Goal: Navigation & Orientation: Understand site structure

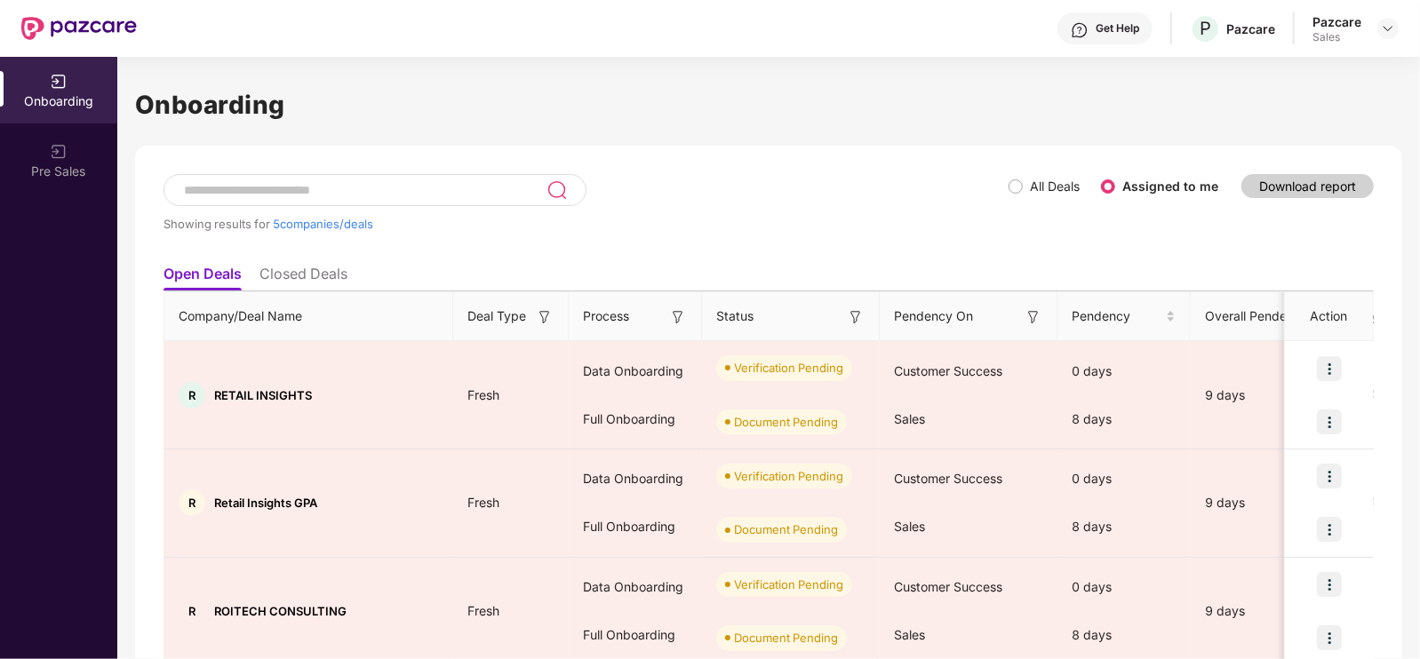
drag, startPoint x: 1386, startPoint y: 25, endPoint x: 1301, endPoint y: 46, distance: 87.9
click at [1386, 25] on img at bounding box center [1388, 28] width 14 height 14
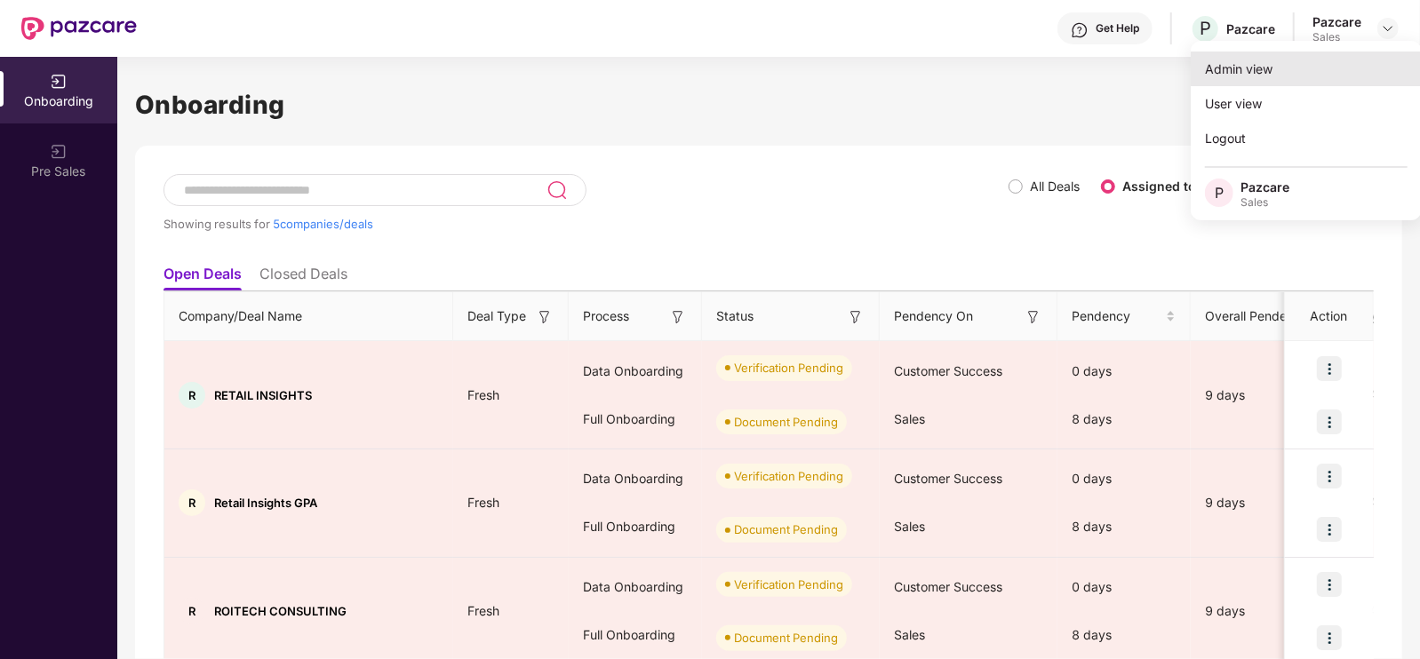
click at [1233, 79] on div "Admin view" at bounding box center [1306, 69] width 231 height 35
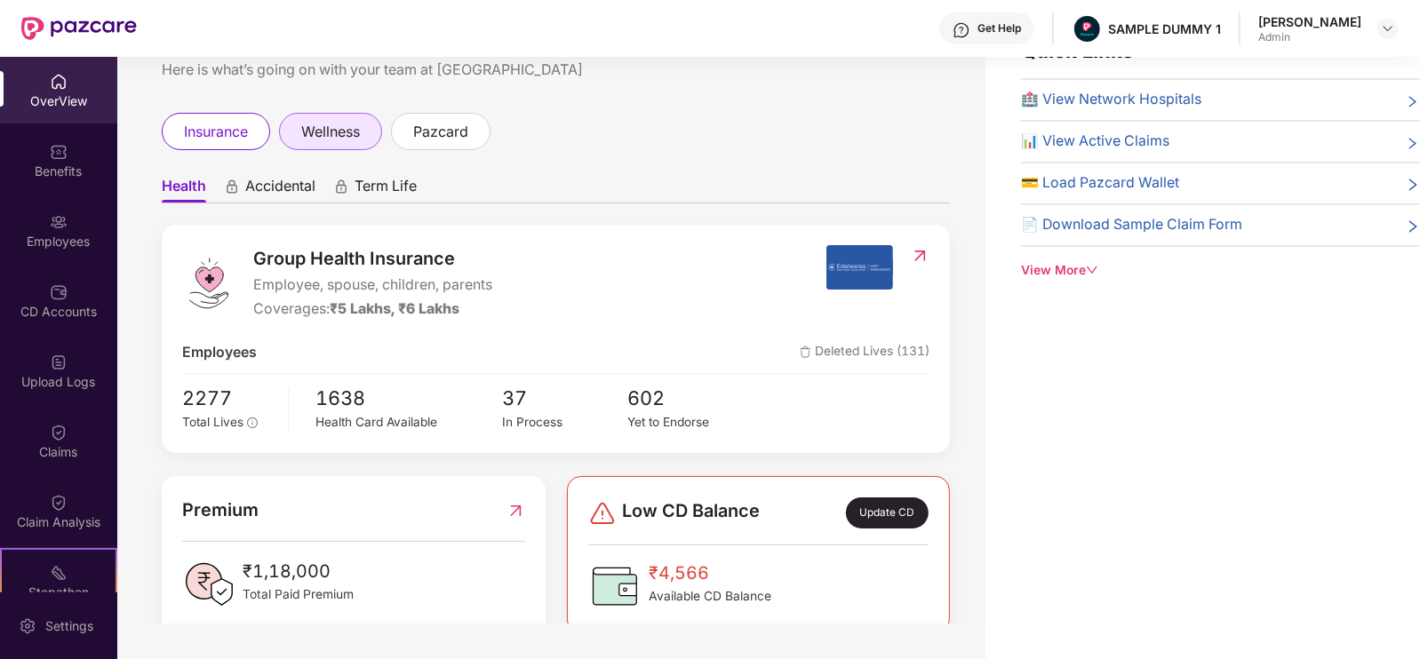
click at [294, 132] on div "wellness" at bounding box center [330, 131] width 103 height 37
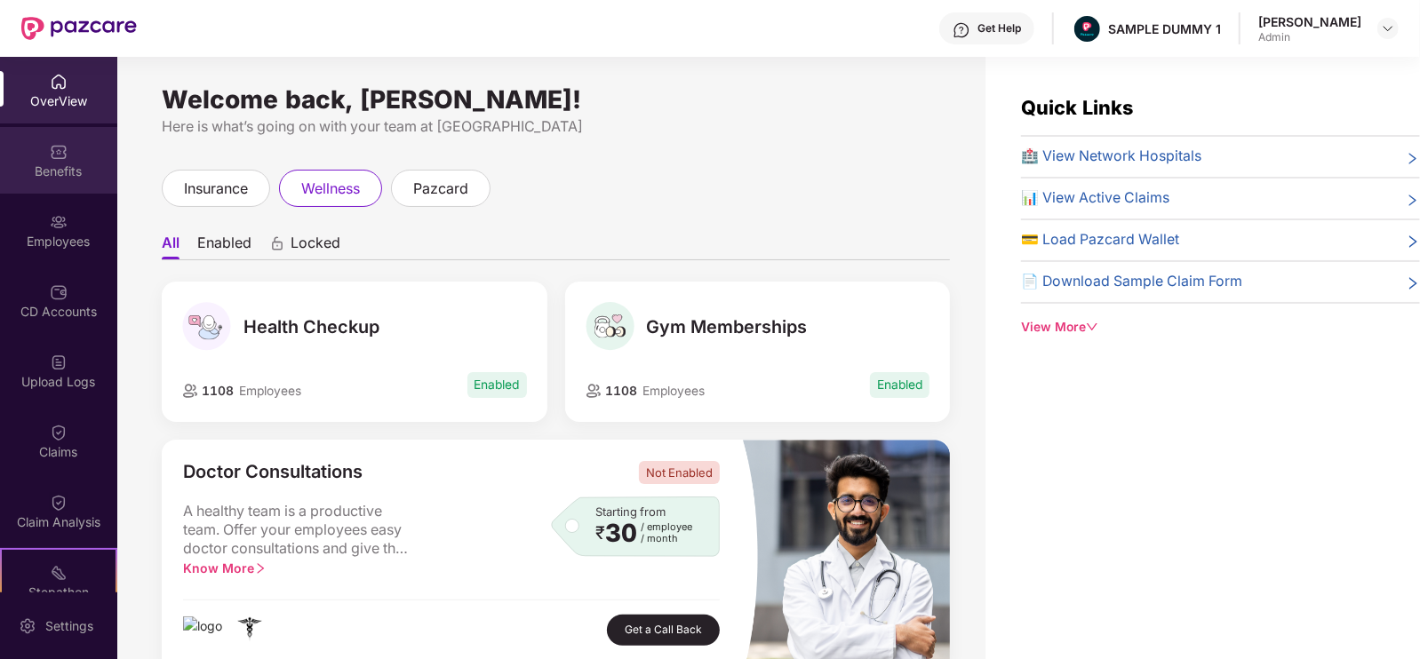
click at [99, 170] on div "Benefits" at bounding box center [58, 172] width 117 height 18
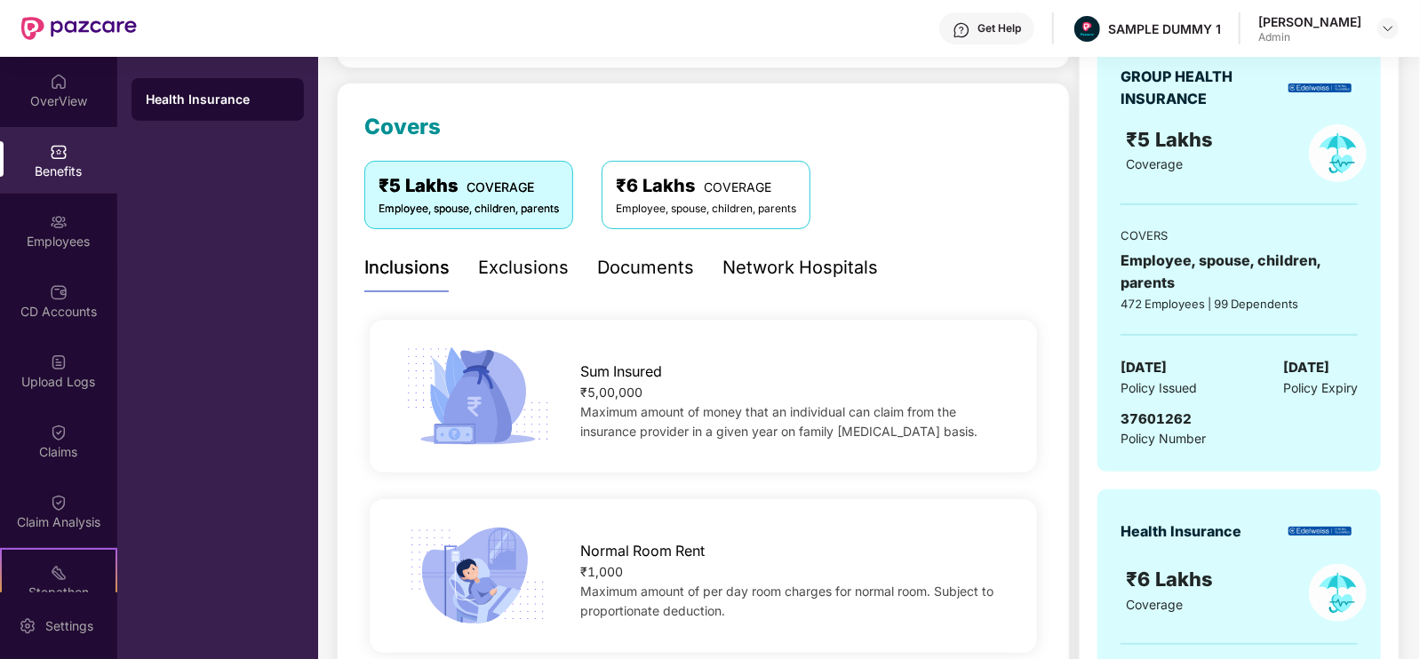
scroll to position [206, 0]
click at [542, 259] on div "Exclusions" at bounding box center [523, 267] width 91 height 28
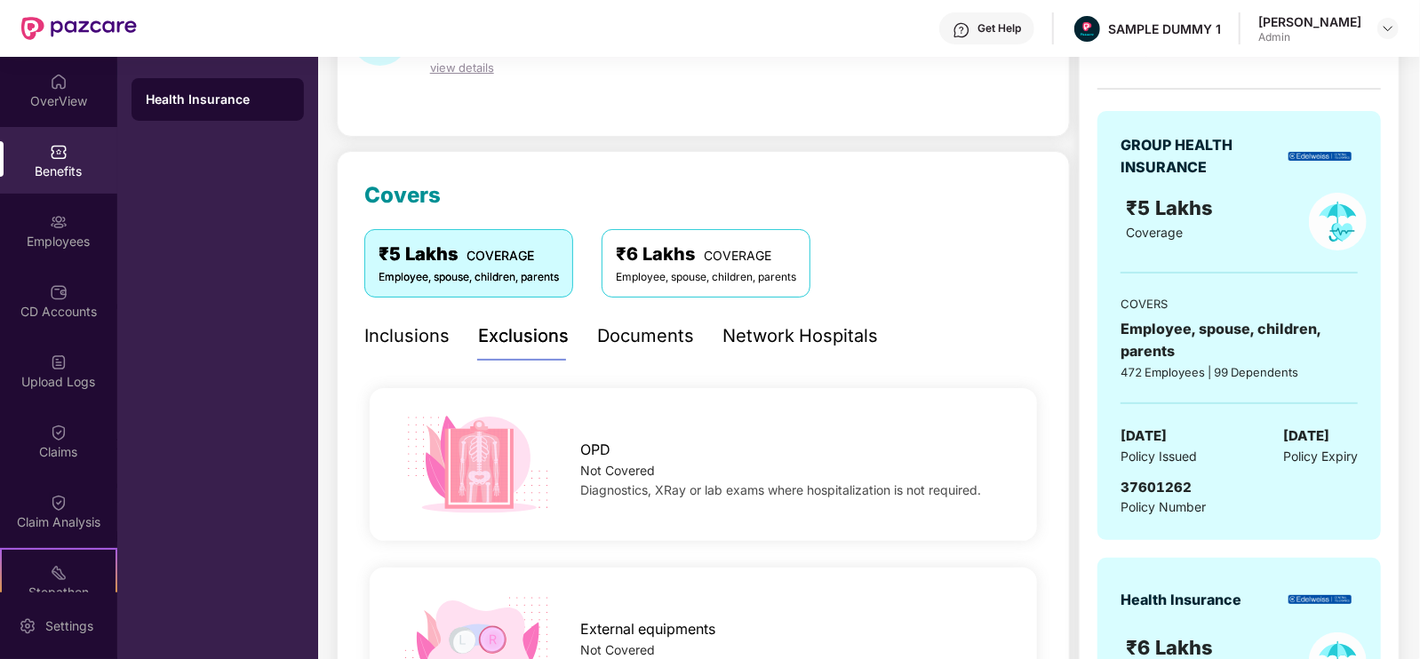
scroll to position [138, 0]
click at [653, 351] on div "Documents" at bounding box center [645, 335] width 97 height 49
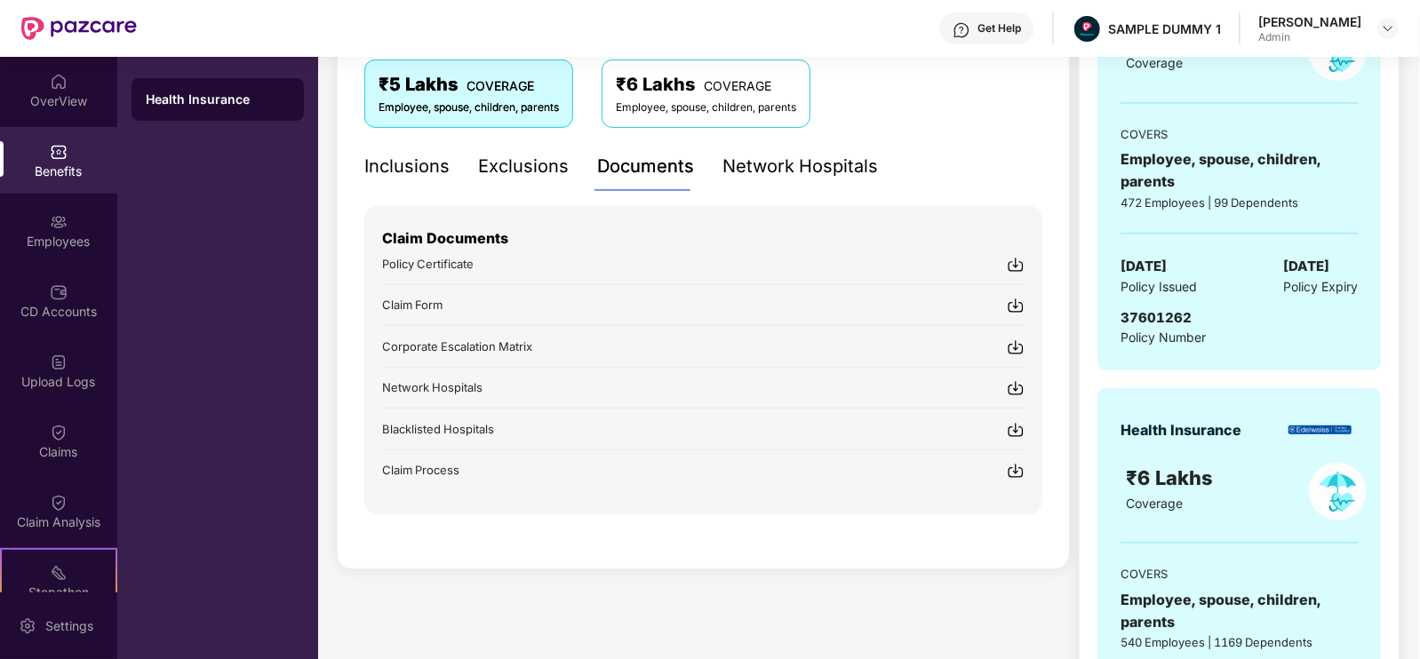
scroll to position [312, 0]
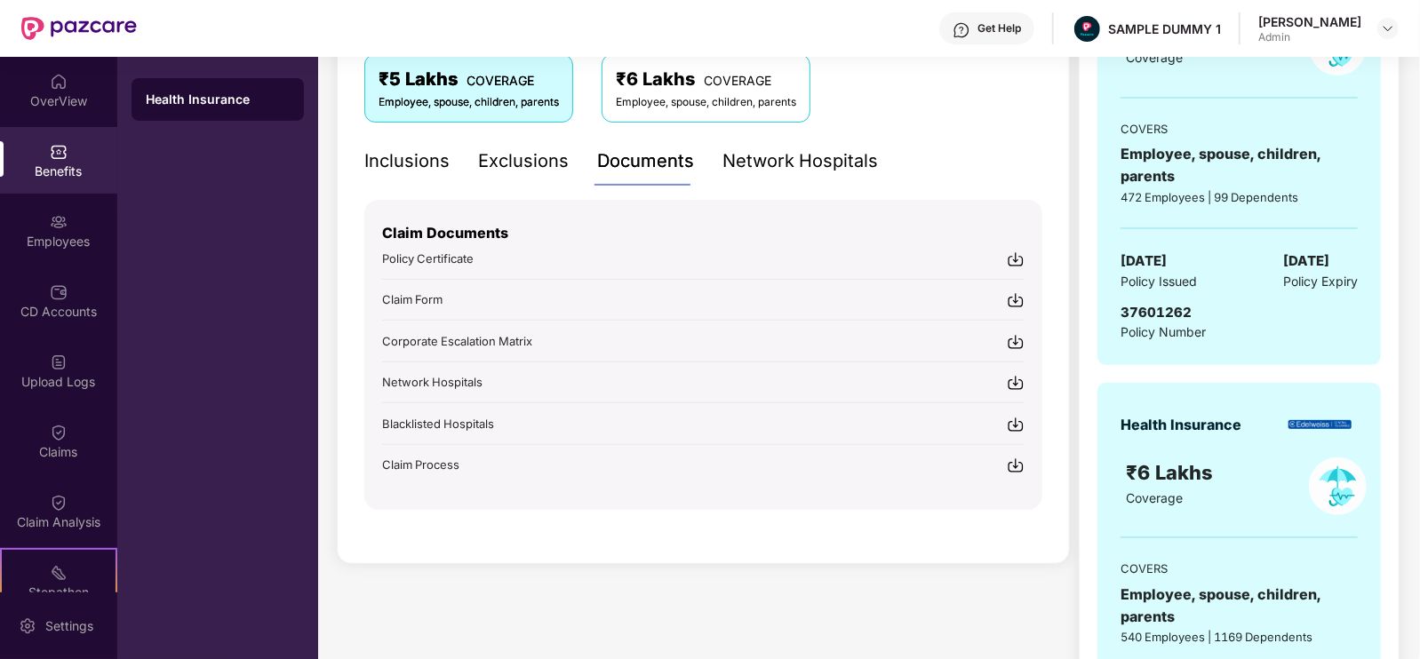
click at [769, 156] on div "Network Hospitals" at bounding box center [800, 162] width 156 height 28
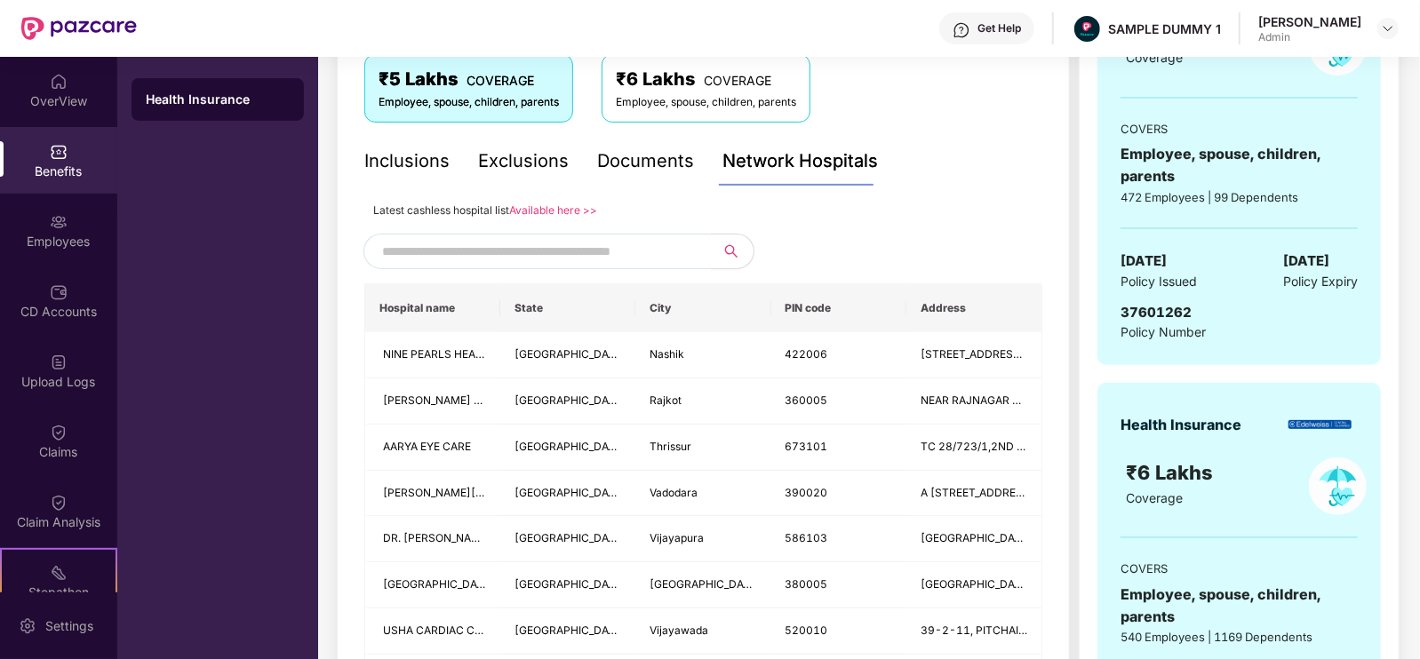
click at [595, 261] on input "text" at bounding box center [534, 251] width 304 height 27
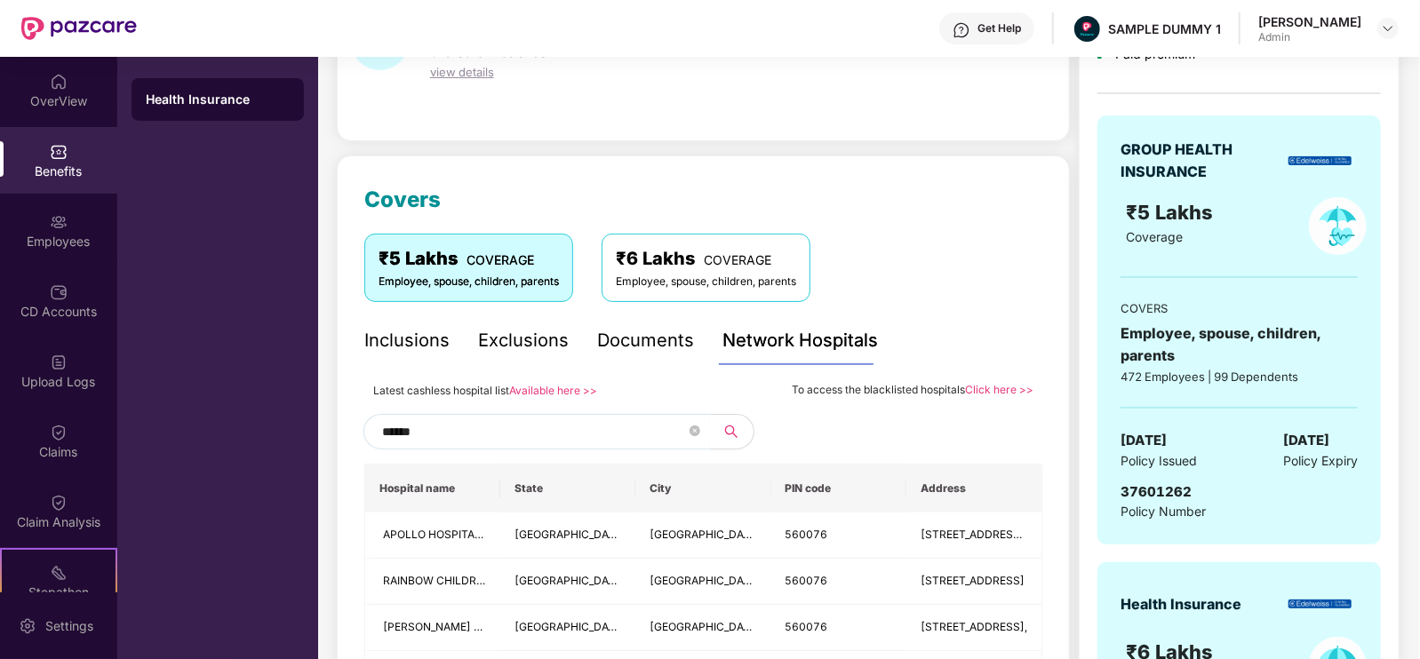
scroll to position [139, 0]
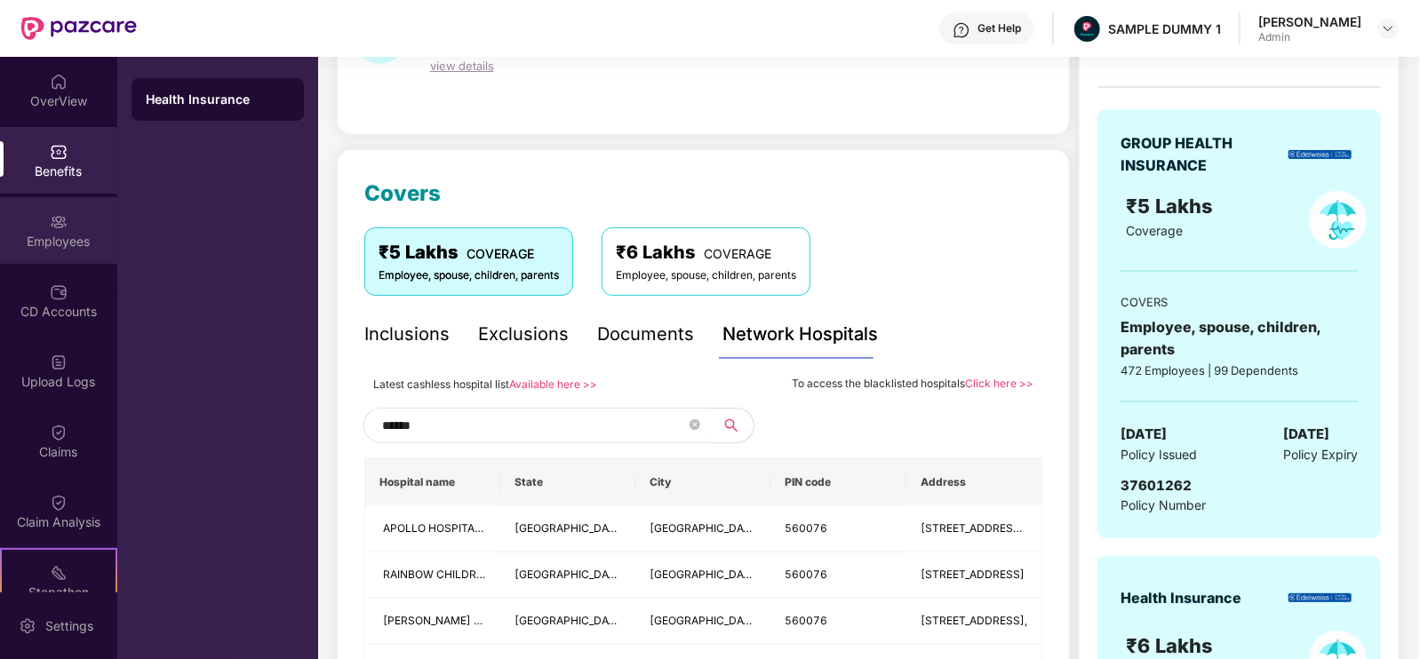
type input "******"
click at [92, 211] on div "Employees" at bounding box center [58, 230] width 117 height 67
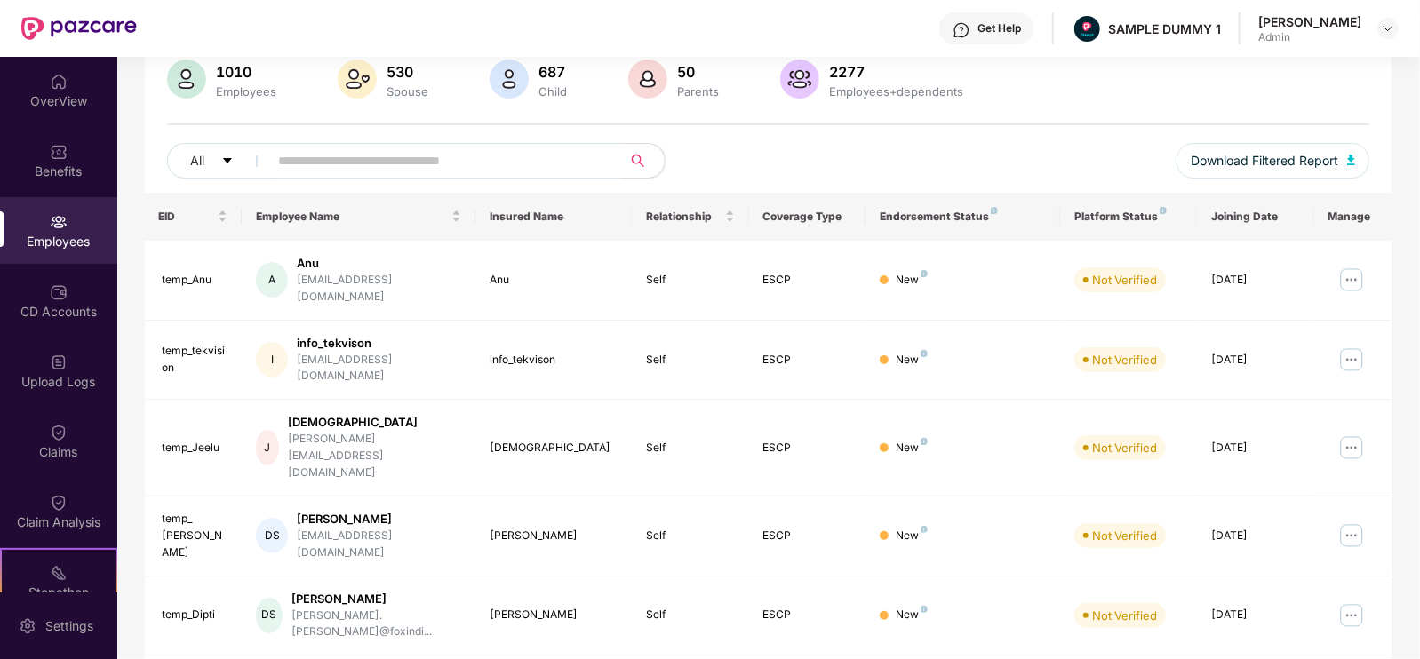
scroll to position [0, 0]
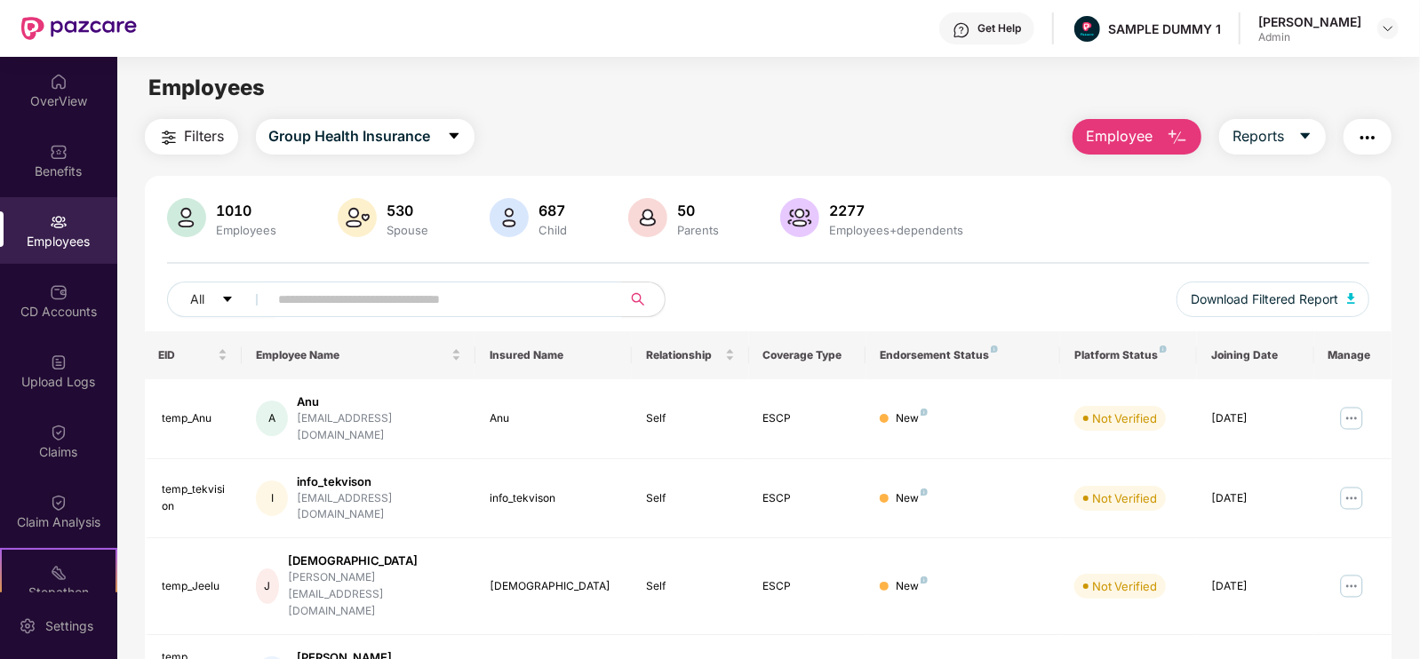
click at [1130, 128] on span "Employee" at bounding box center [1119, 136] width 67 height 22
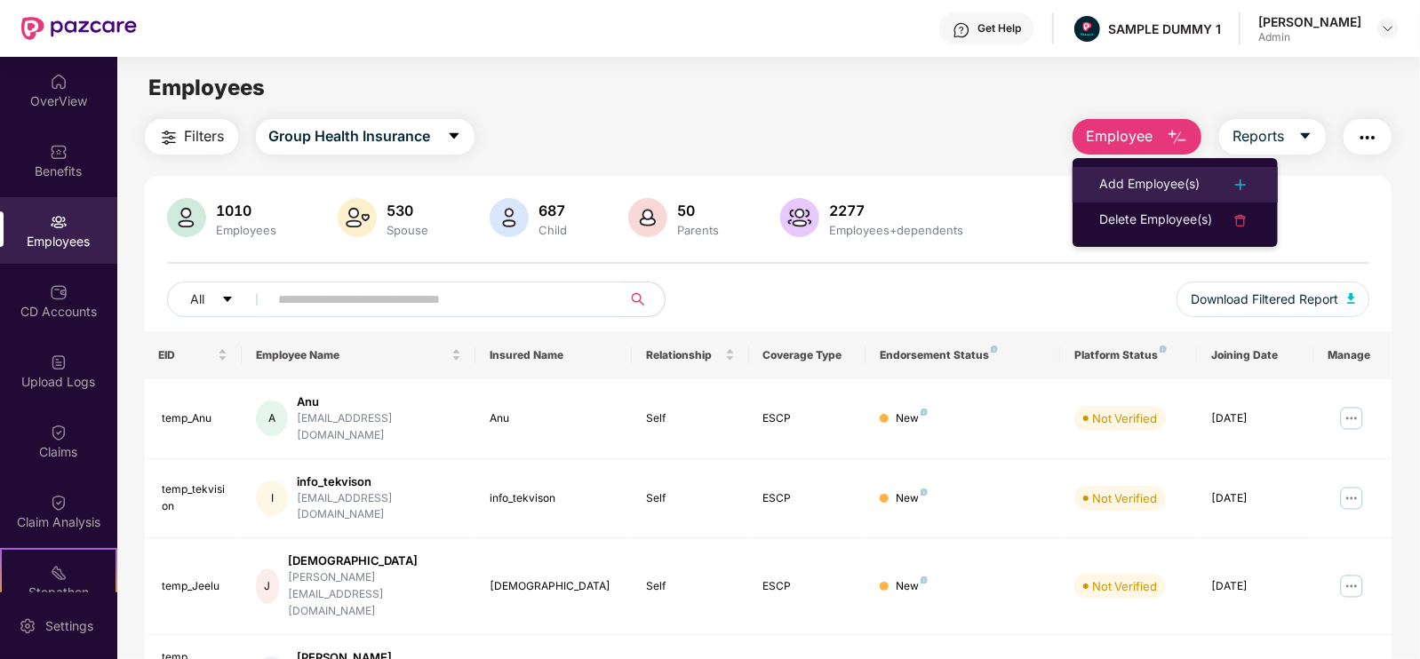
click at [1135, 171] on li "Add Employee(s)" at bounding box center [1175, 185] width 205 height 36
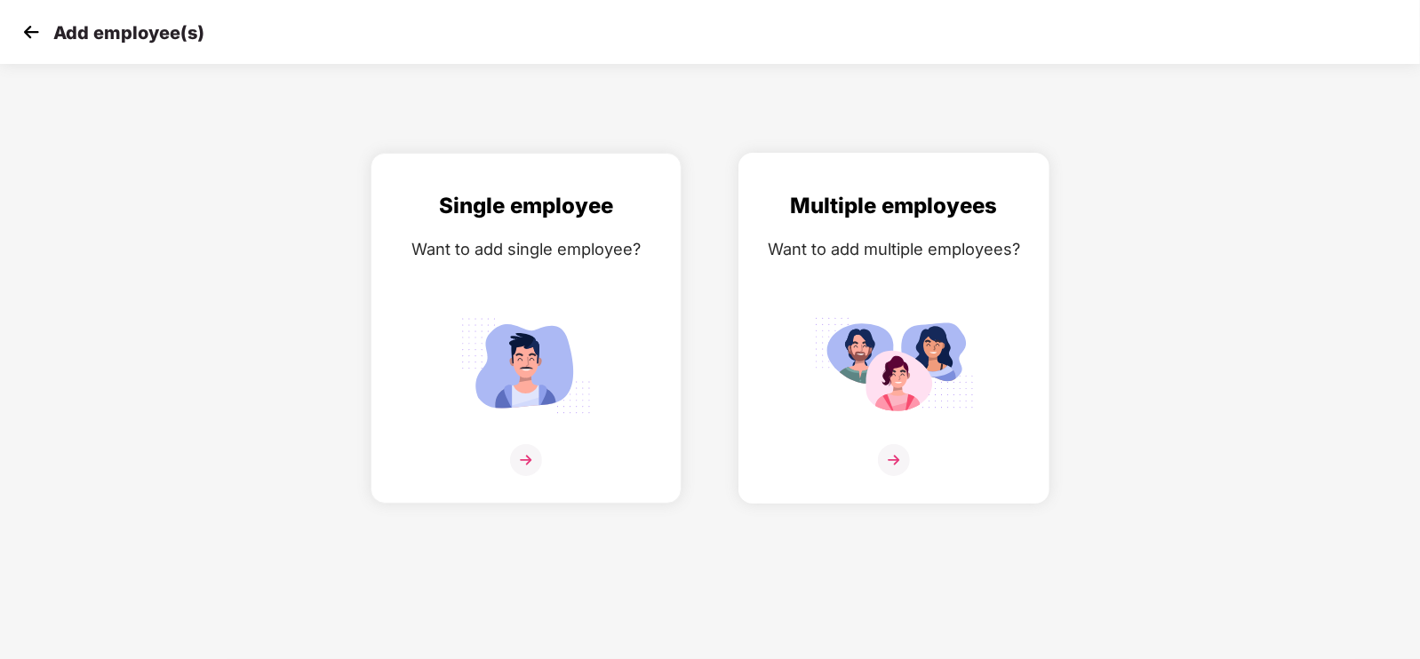
click at [866, 312] on img at bounding box center [894, 365] width 160 height 111
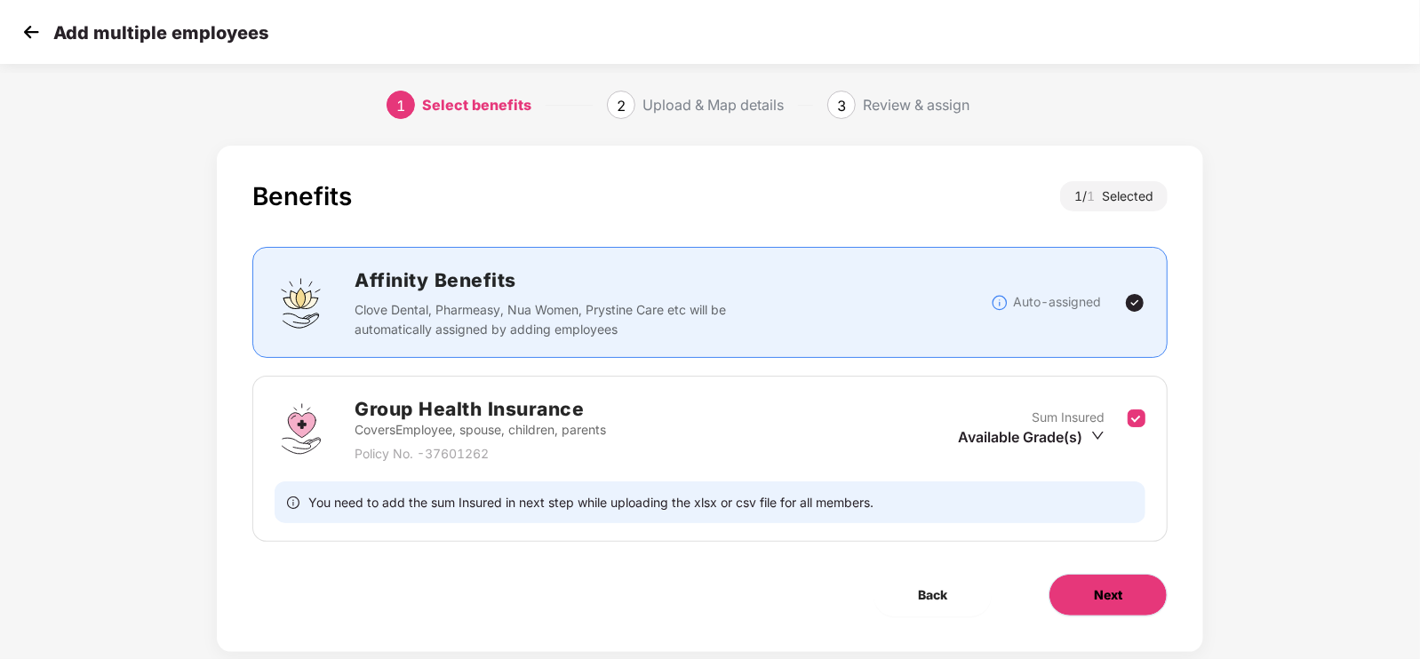
click at [1087, 585] on button "Next" at bounding box center [1108, 595] width 119 height 43
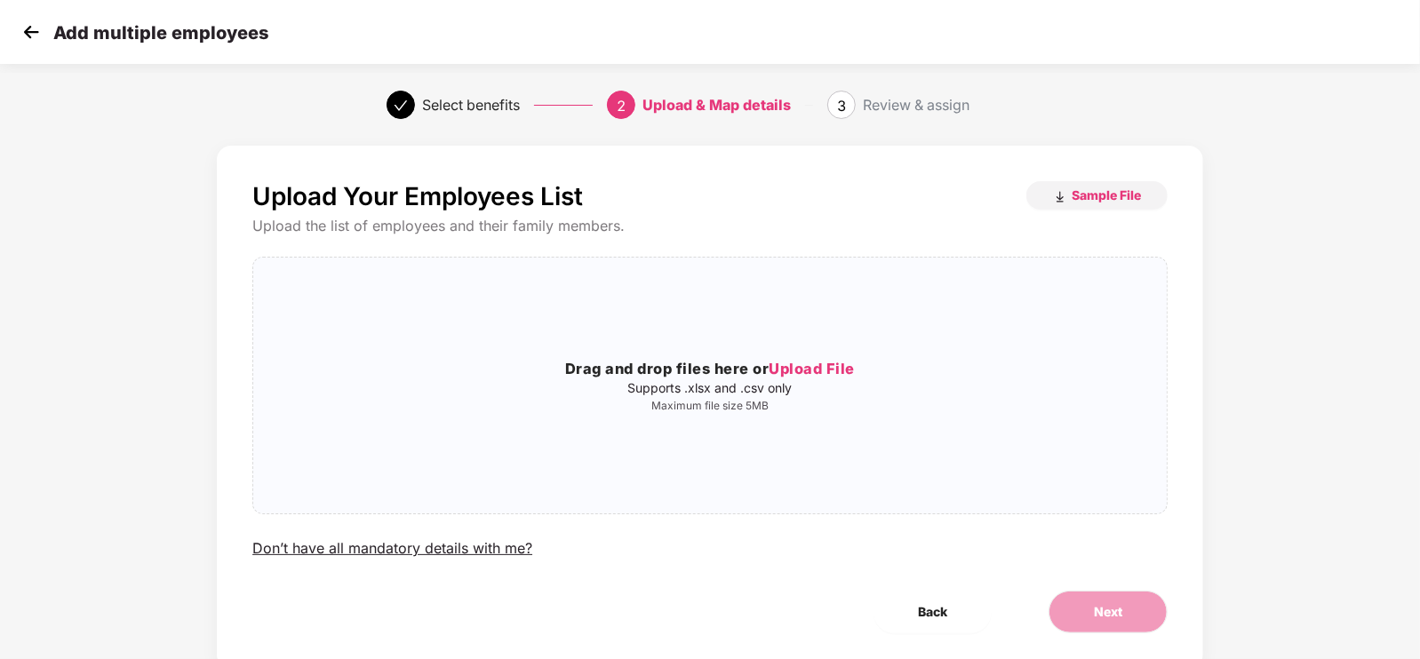
click at [31, 40] on img at bounding box center [31, 32] width 27 height 27
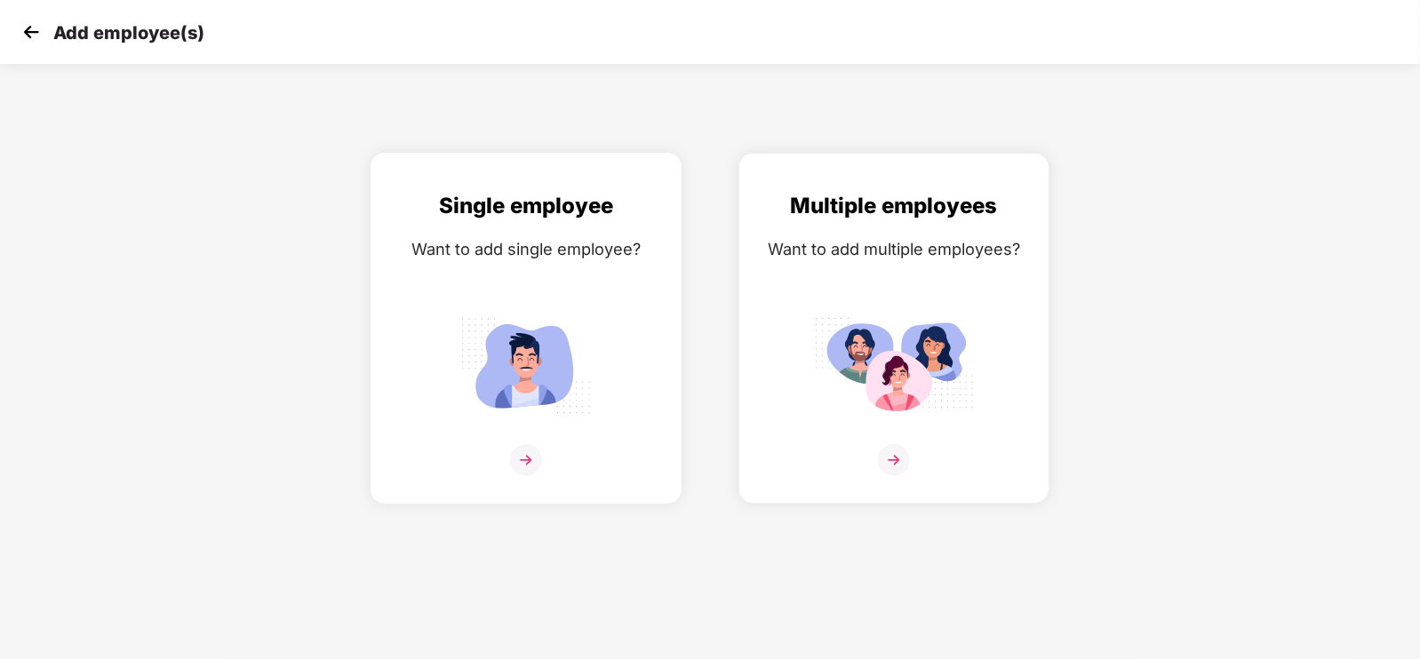
click at [486, 315] on img at bounding box center [526, 365] width 160 height 111
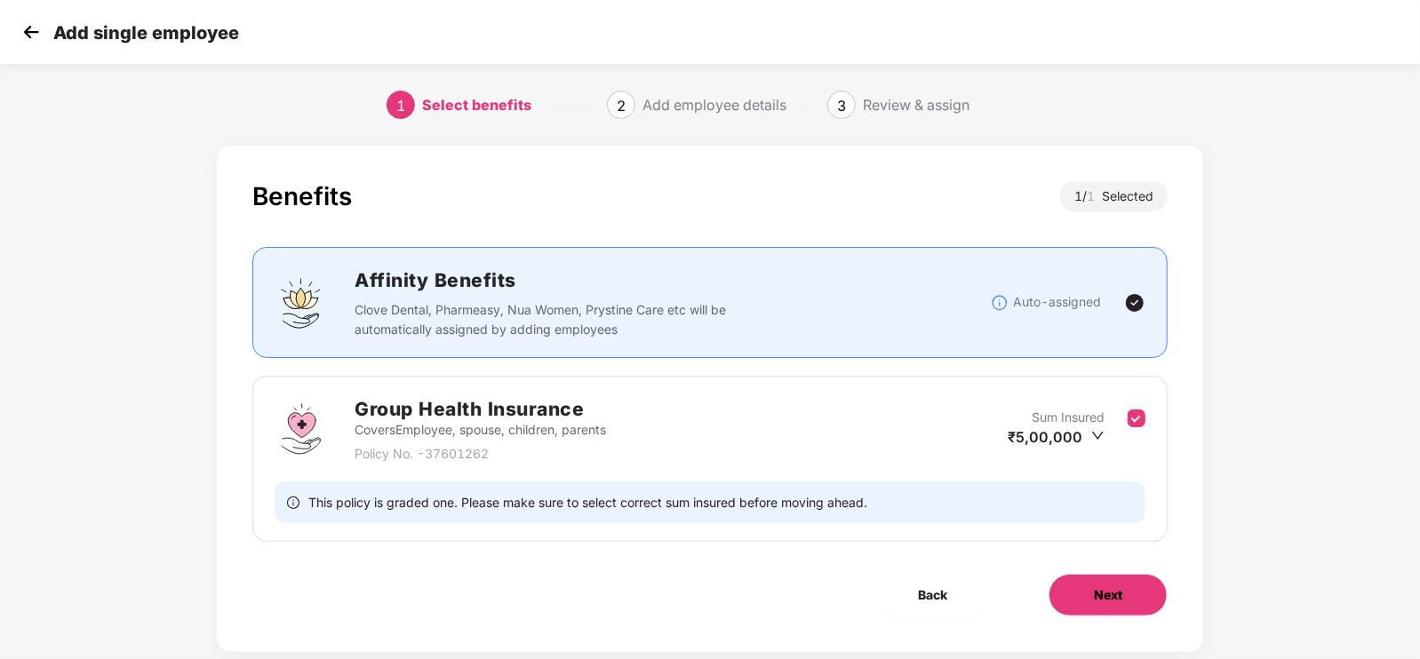
click at [1105, 579] on button "Next" at bounding box center [1108, 595] width 119 height 43
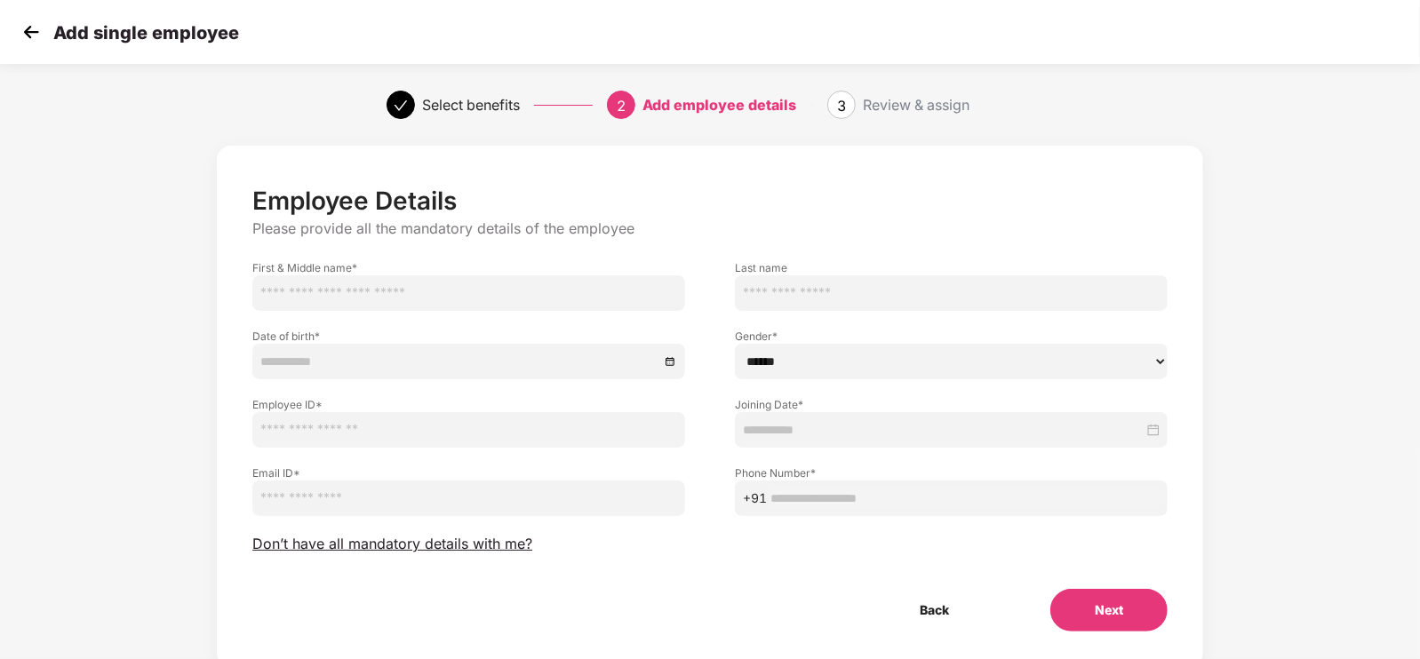
click at [34, 25] on img at bounding box center [31, 32] width 27 height 27
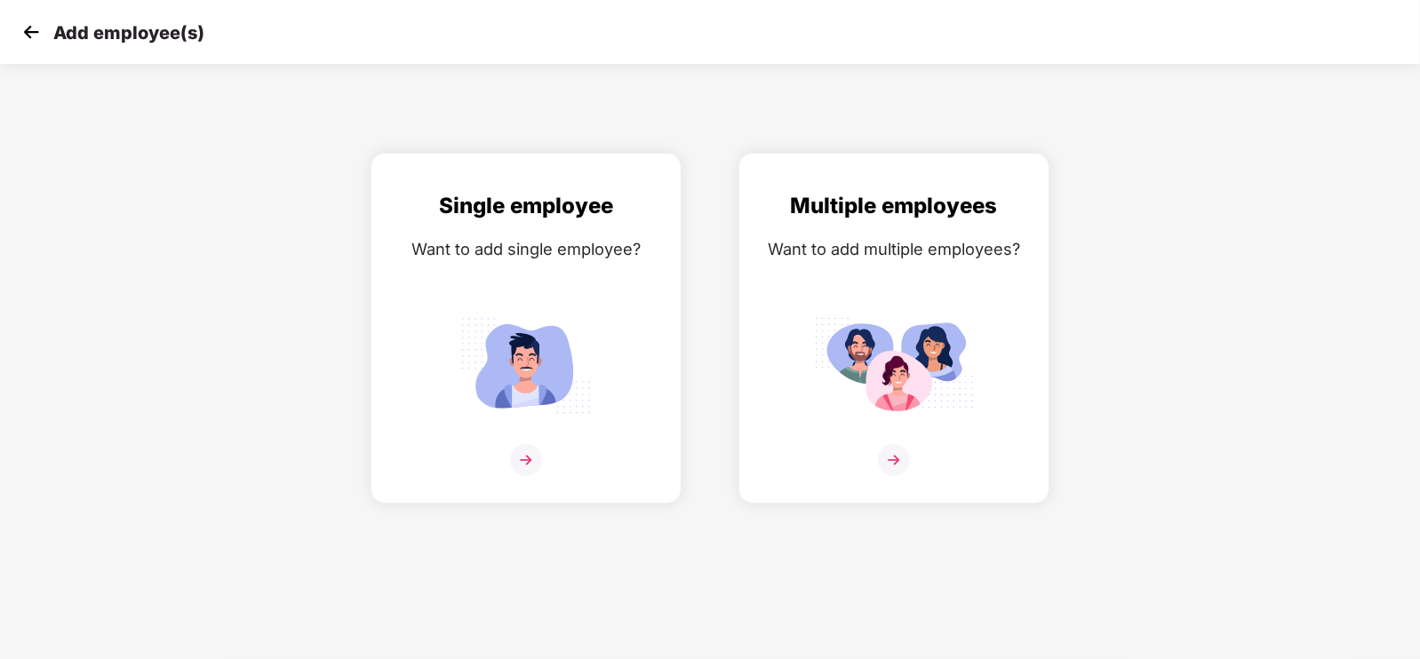
click at [34, 25] on img at bounding box center [31, 32] width 27 height 27
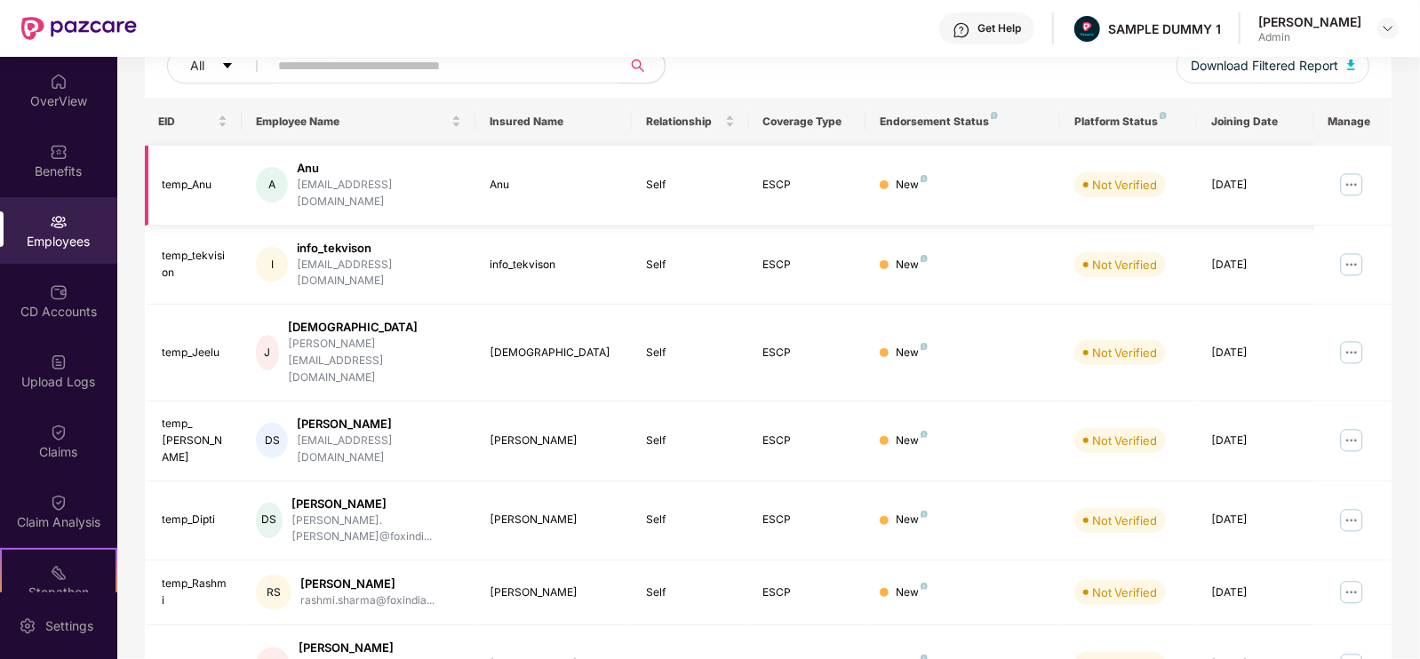
scroll to position [241, 0]
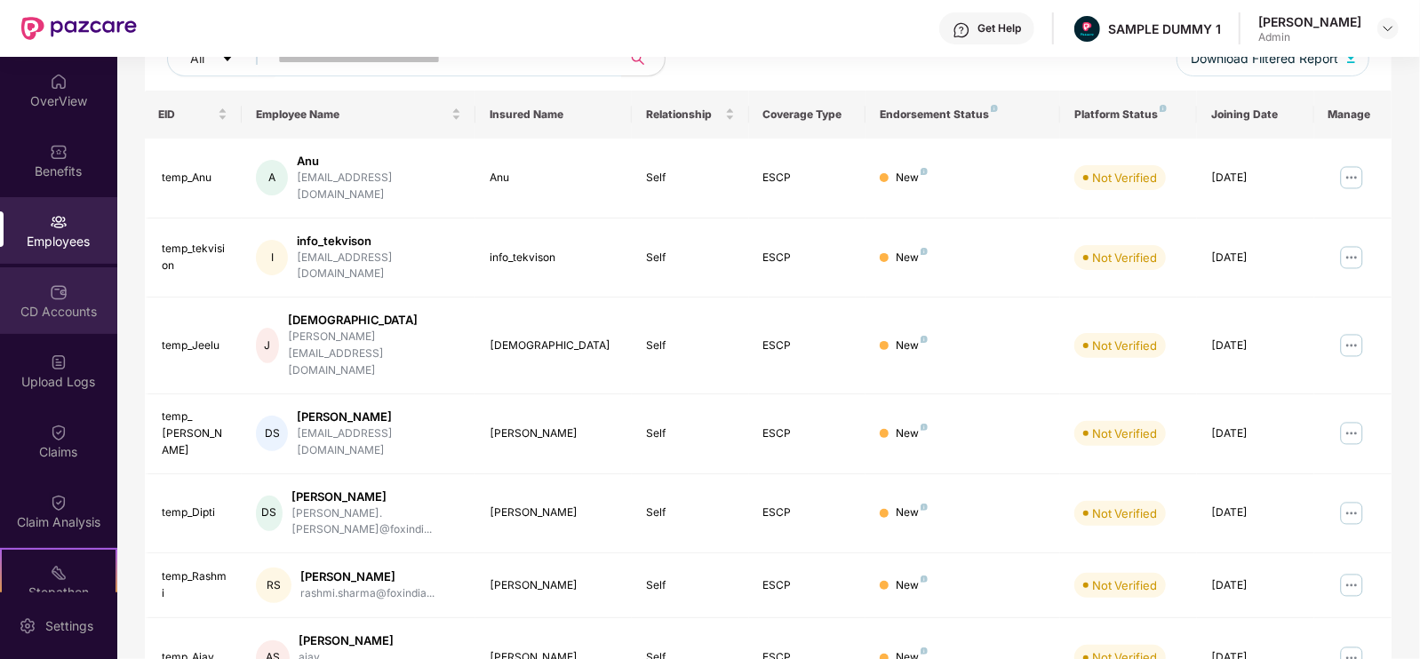
click at [79, 316] on div "CD Accounts" at bounding box center [58, 312] width 117 height 18
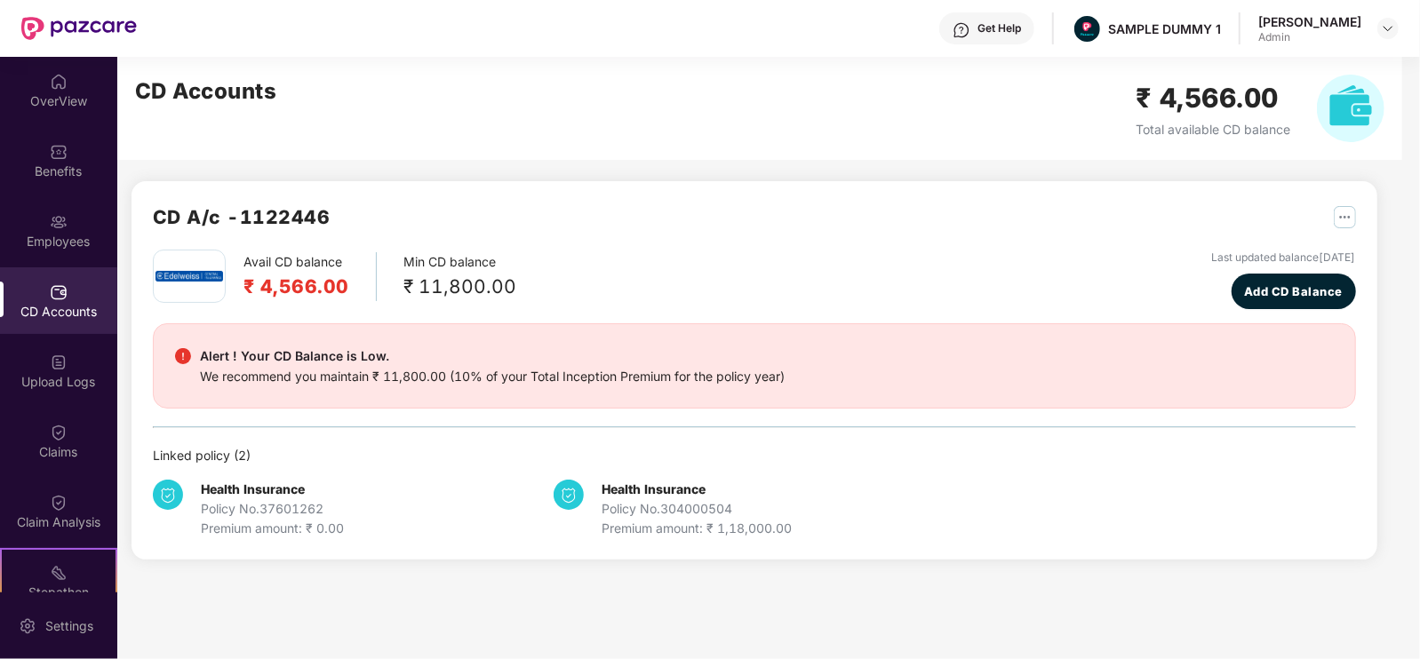
scroll to position [0, 0]
click at [1244, 299] on span "Add CD Balance" at bounding box center [1293, 292] width 99 height 18
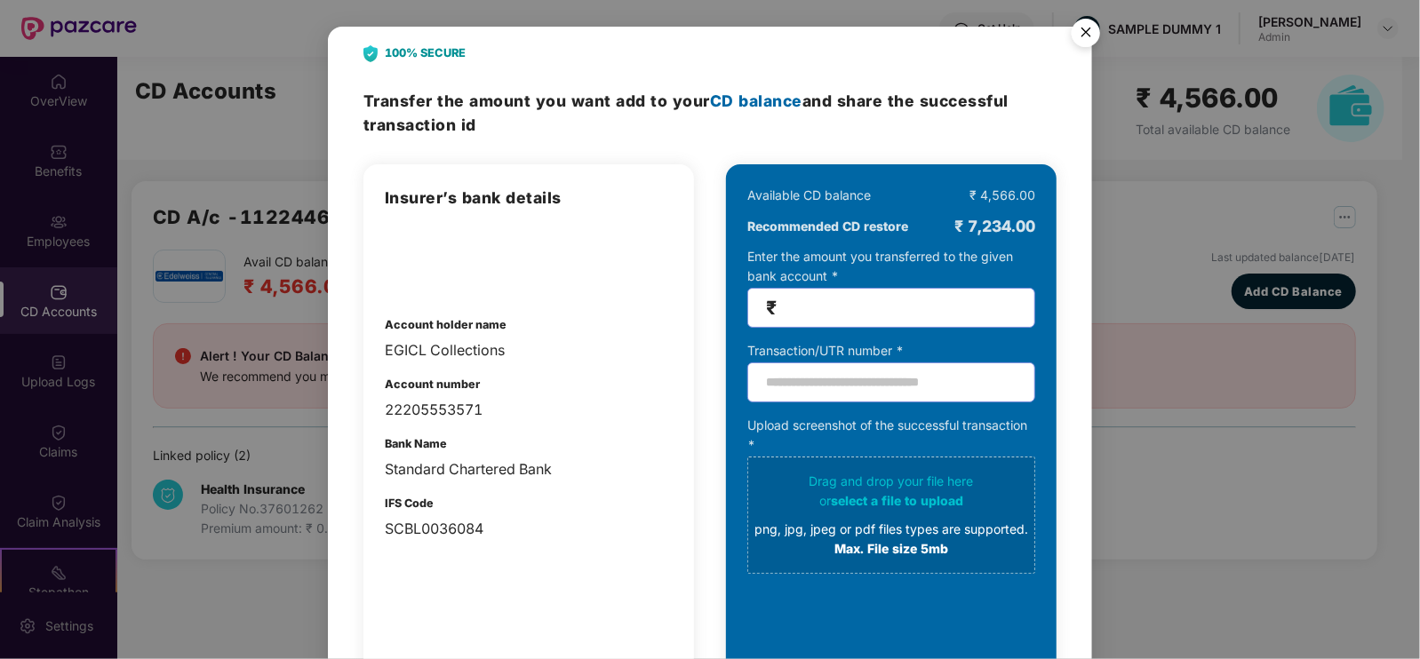
click at [1074, 35] on img "Close" at bounding box center [1086, 36] width 50 height 50
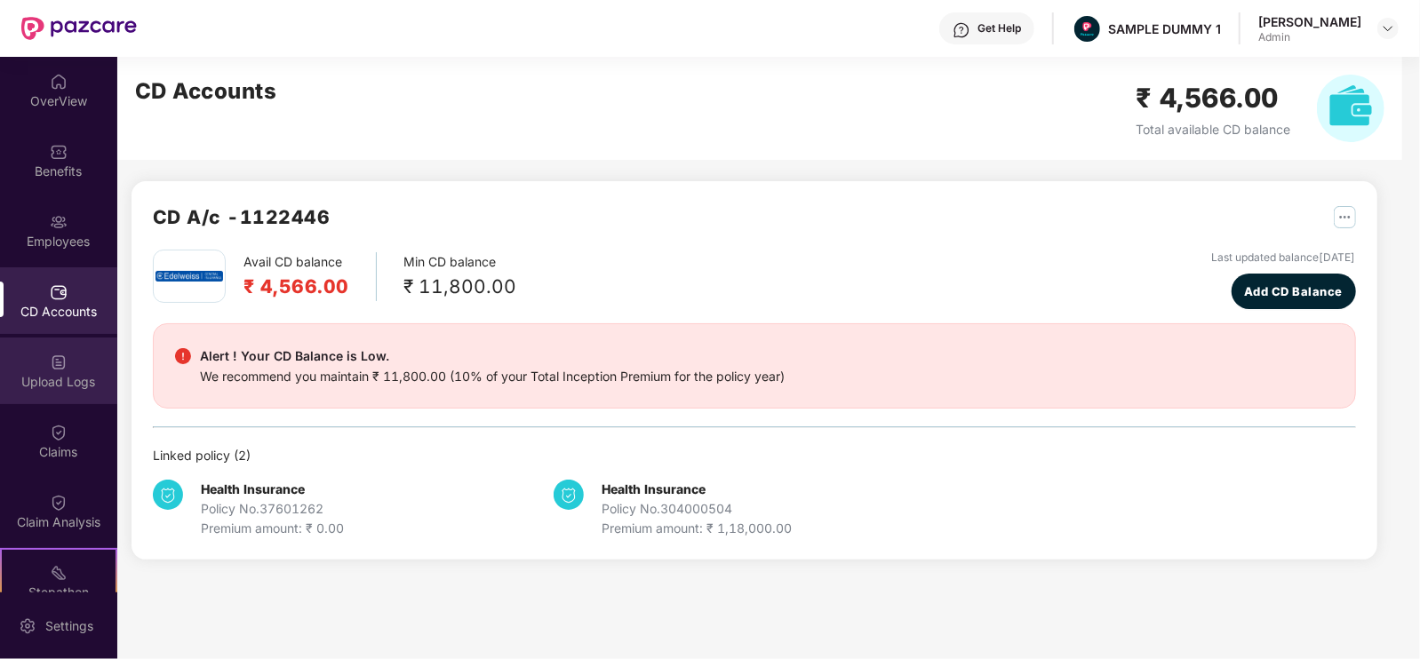
click at [68, 381] on div "Upload Logs" at bounding box center [58, 382] width 117 height 18
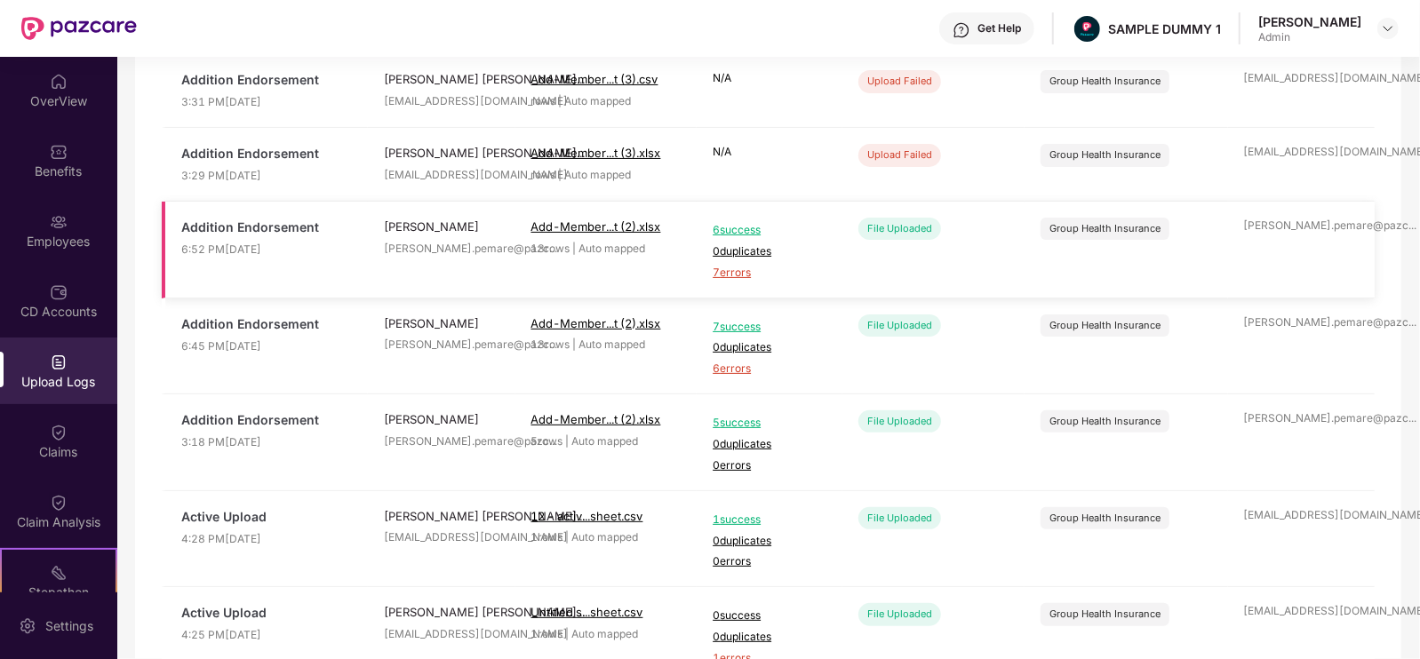
scroll to position [197, 0]
click at [53, 443] on div "Claims" at bounding box center [58, 452] width 117 height 18
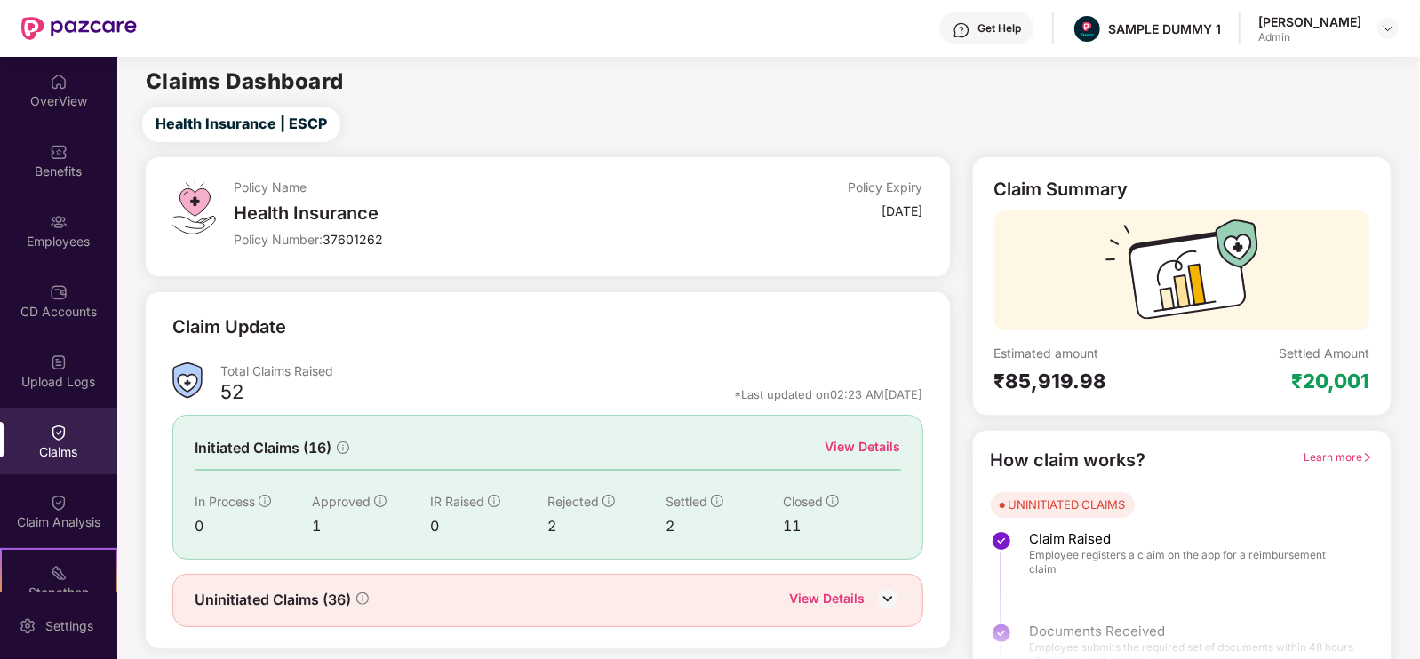
scroll to position [36, 0]
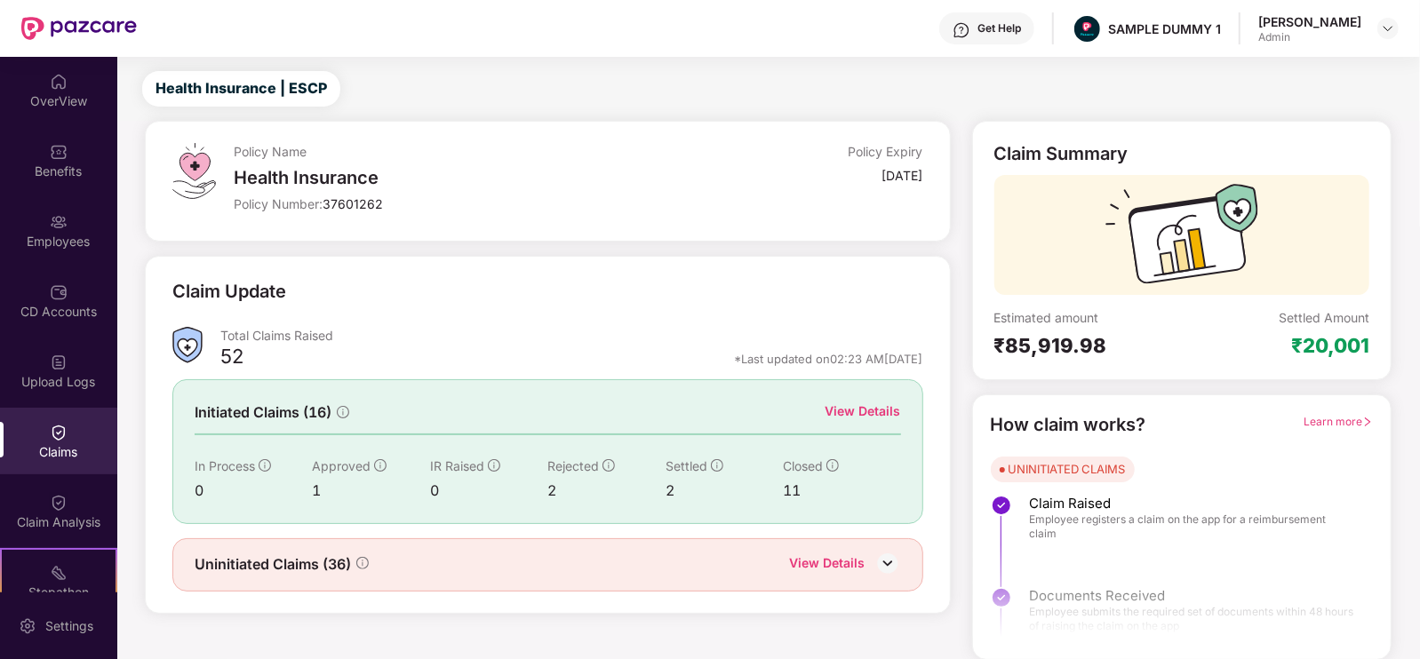
click at [844, 402] on div "View Details" at bounding box center [864, 412] width 76 height 20
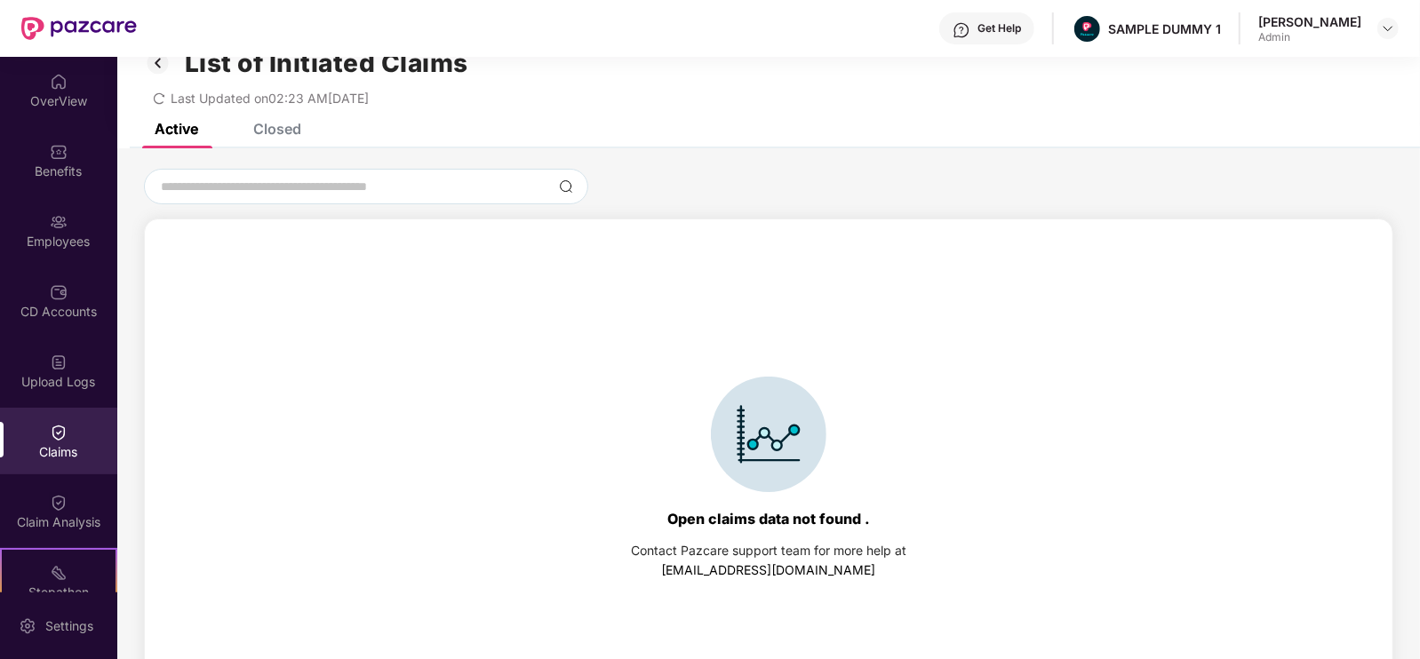
click at [277, 113] on div "List of Initiated Claims Last Updated on 02:23 AM[DATE]" at bounding box center [768, 72] width 1303 height 102
click at [293, 140] on div "Closed" at bounding box center [264, 128] width 75 height 39
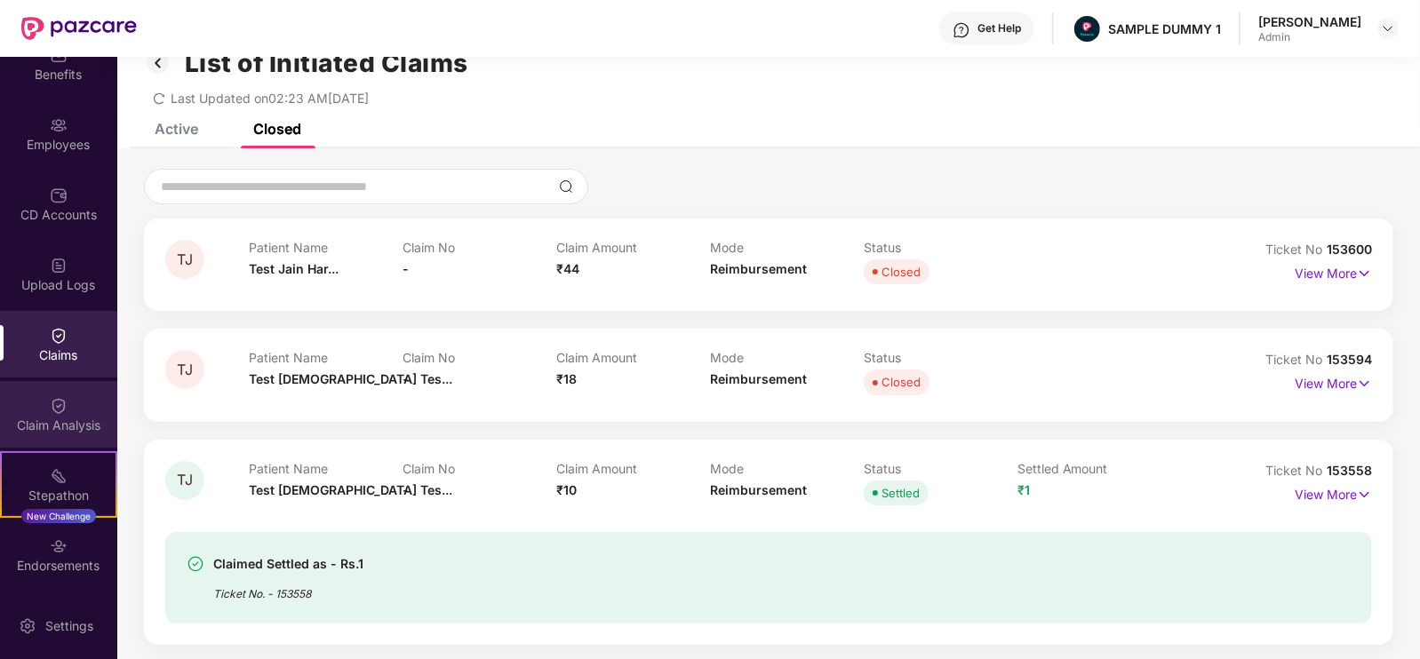
scroll to position [99, 0]
click at [58, 398] on img at bounding box center [59, 404] width 18 height 18
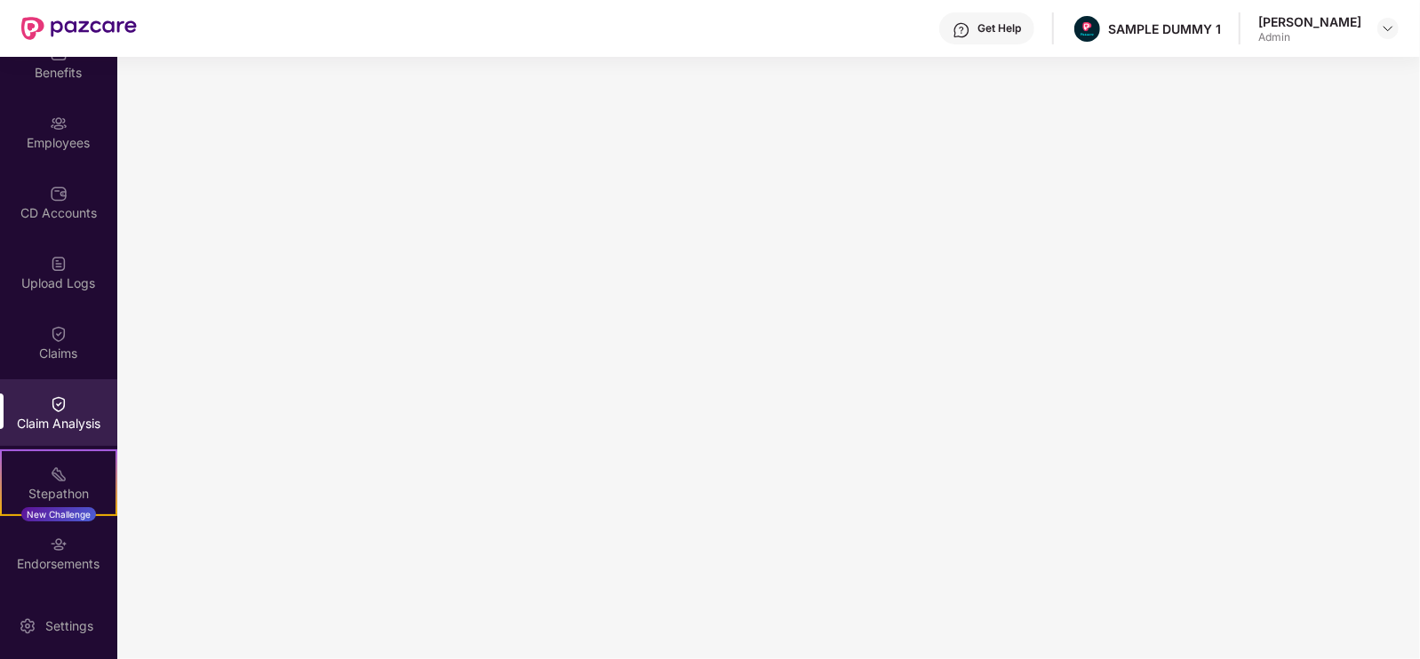
scroll to position [236, 0]
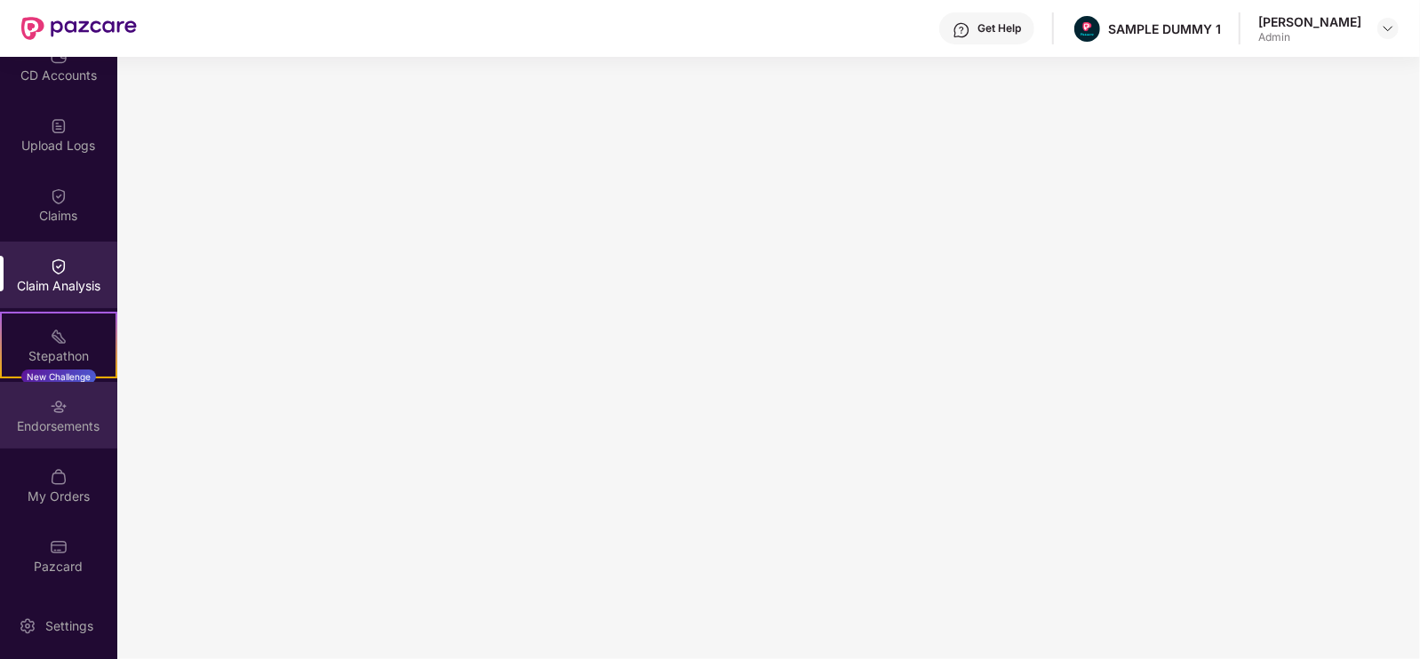
click at [65, 423] on div "Endorsements" at bounding box center [58, 427] width 117 height 18
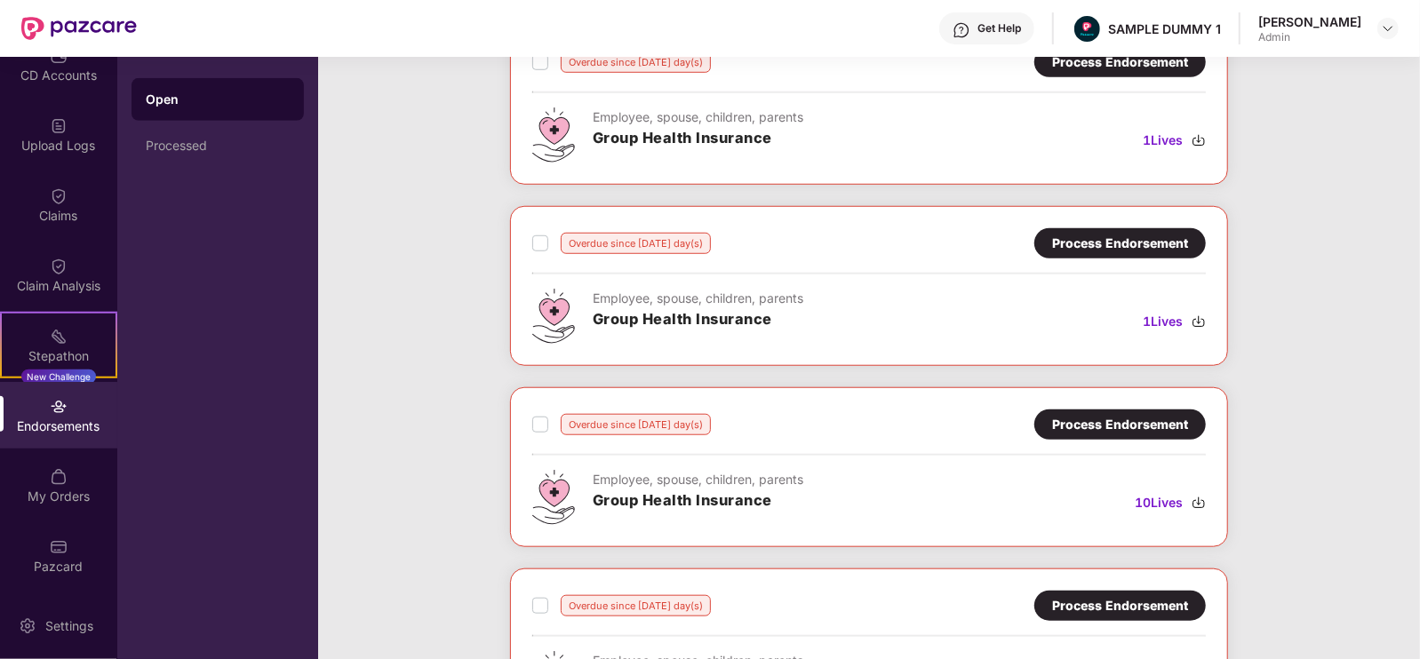
scroll to position [0, 0]
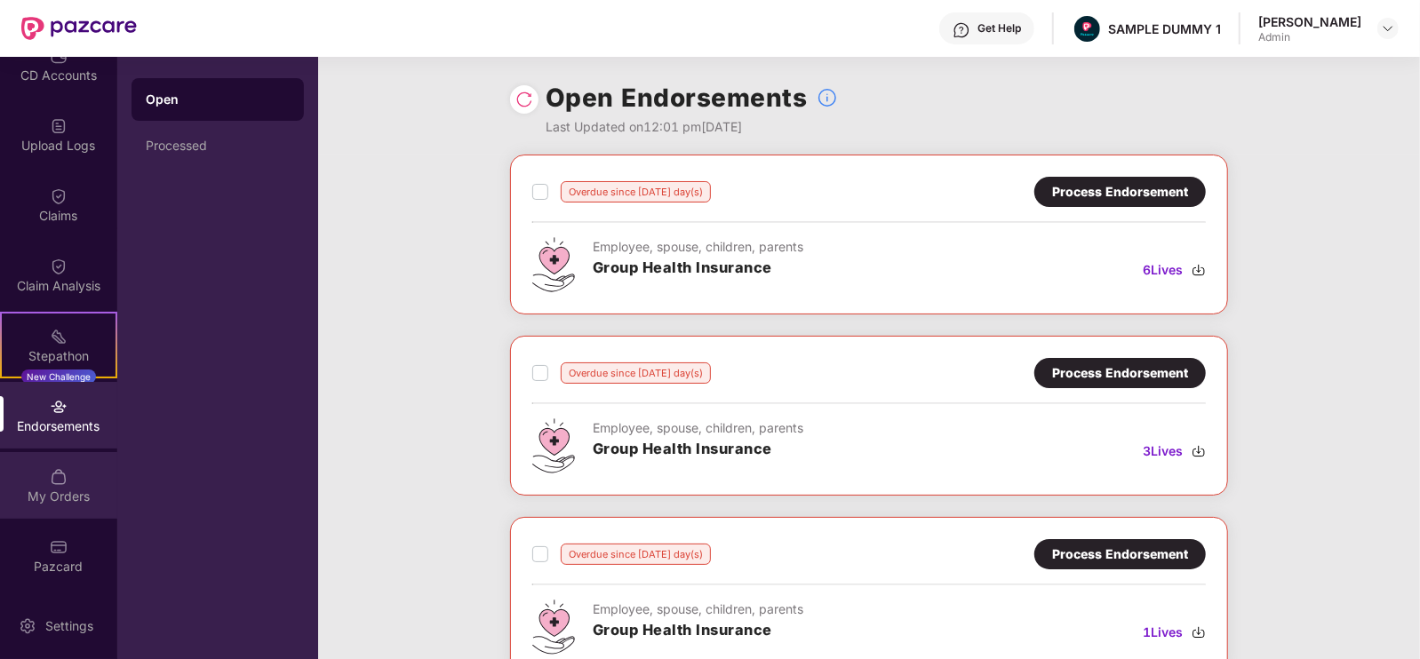
click at [53, 473] on img at bounding box center [59, 477] width 18 height 18
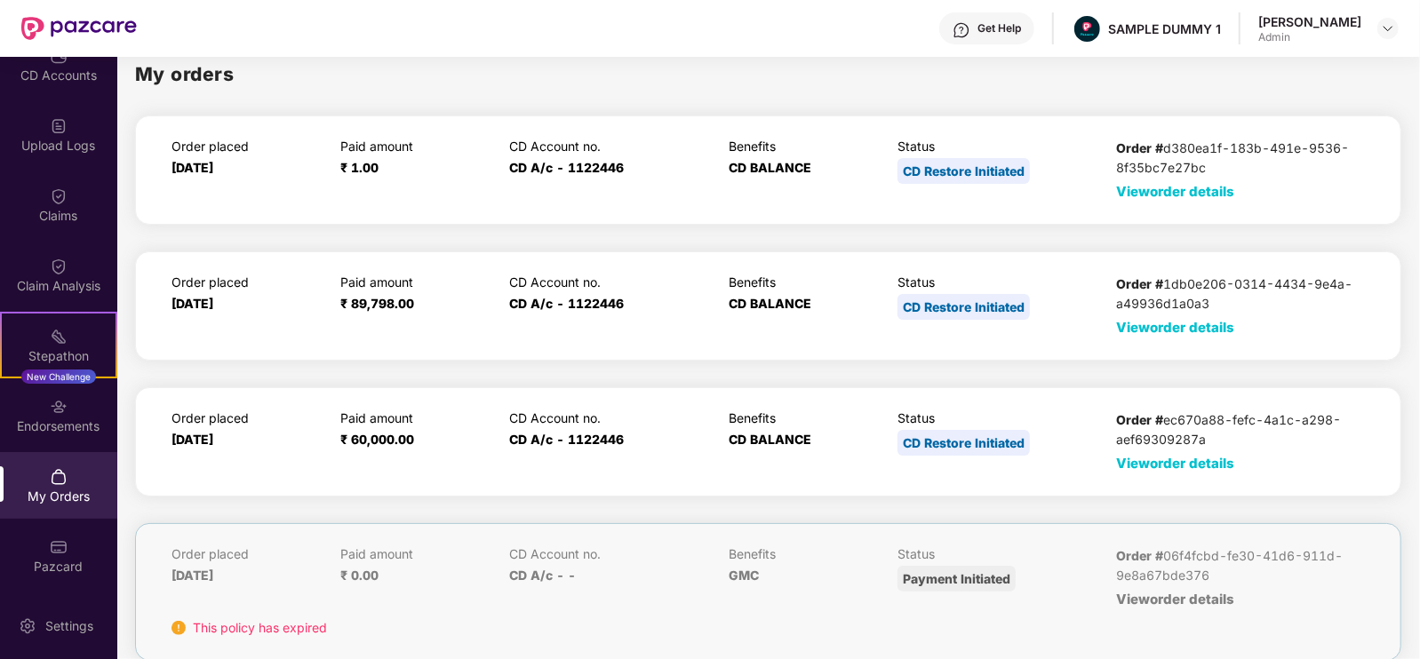
scroll to position [18, 0]
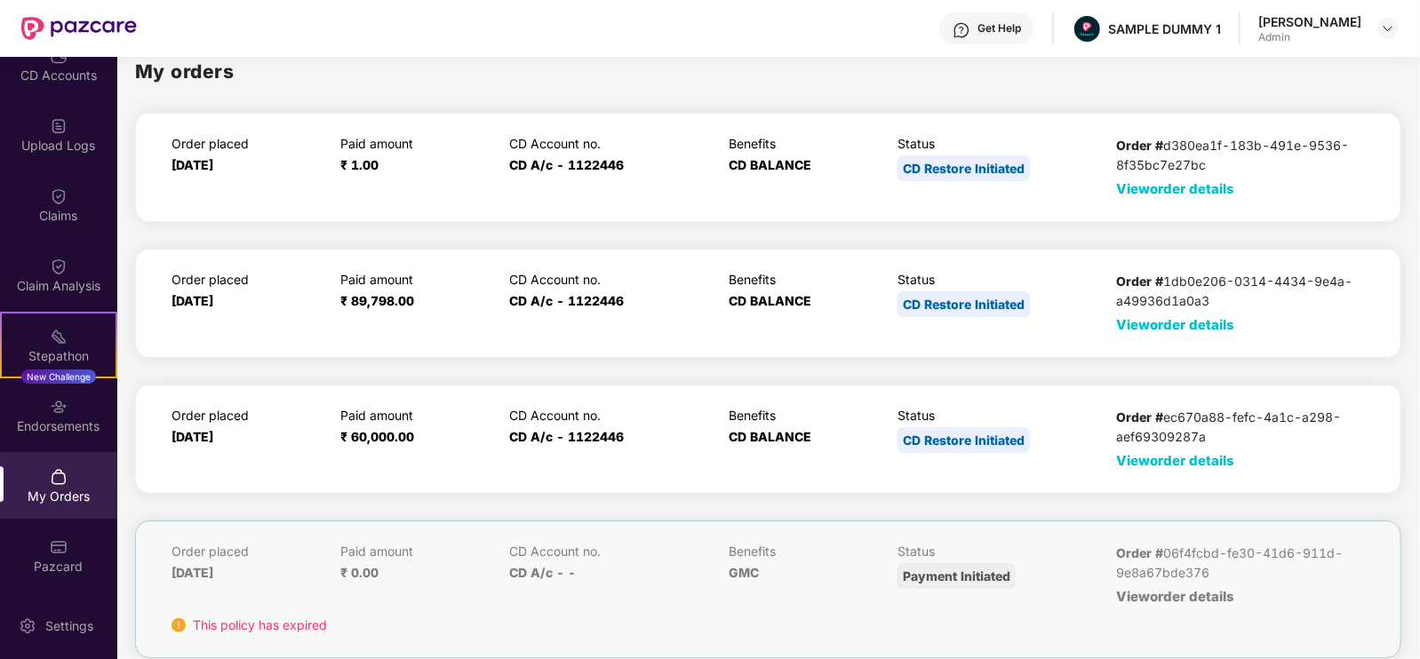
click at [1133, 467] on span "View order details" at bounding box center [1175, 460] width 118 height 17
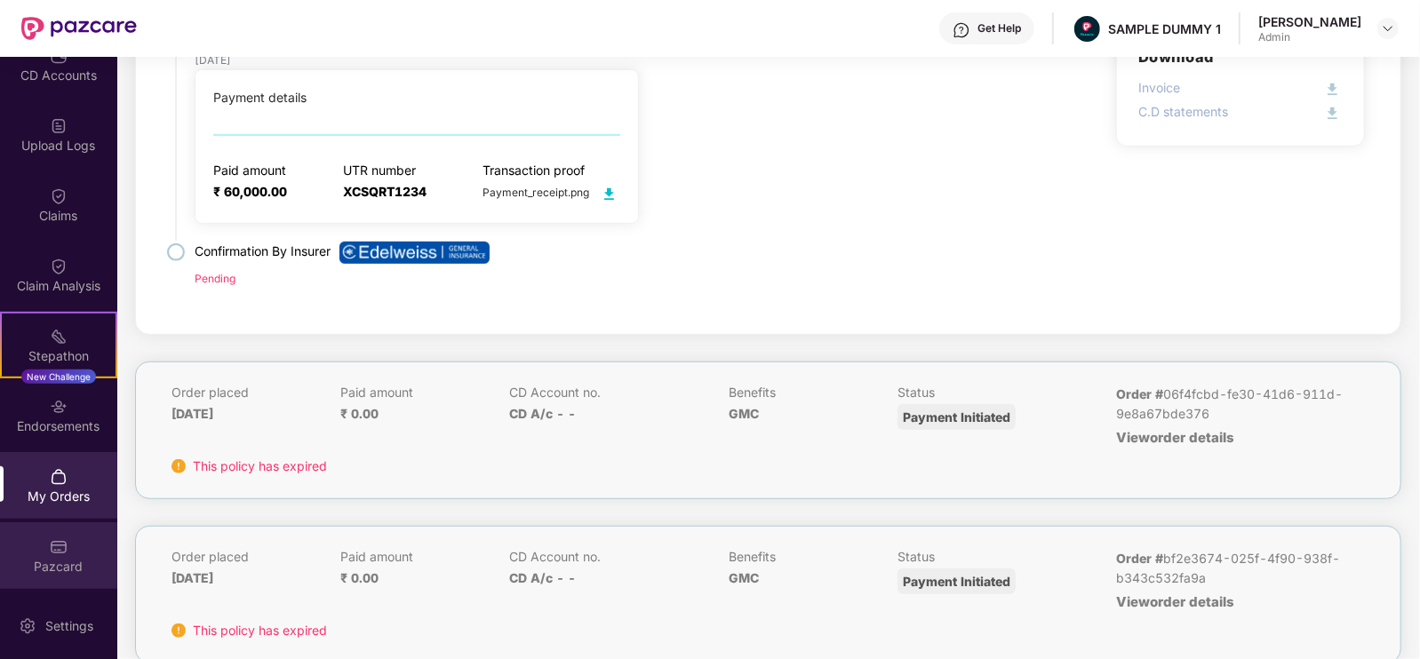
scroll to position [530, 0]
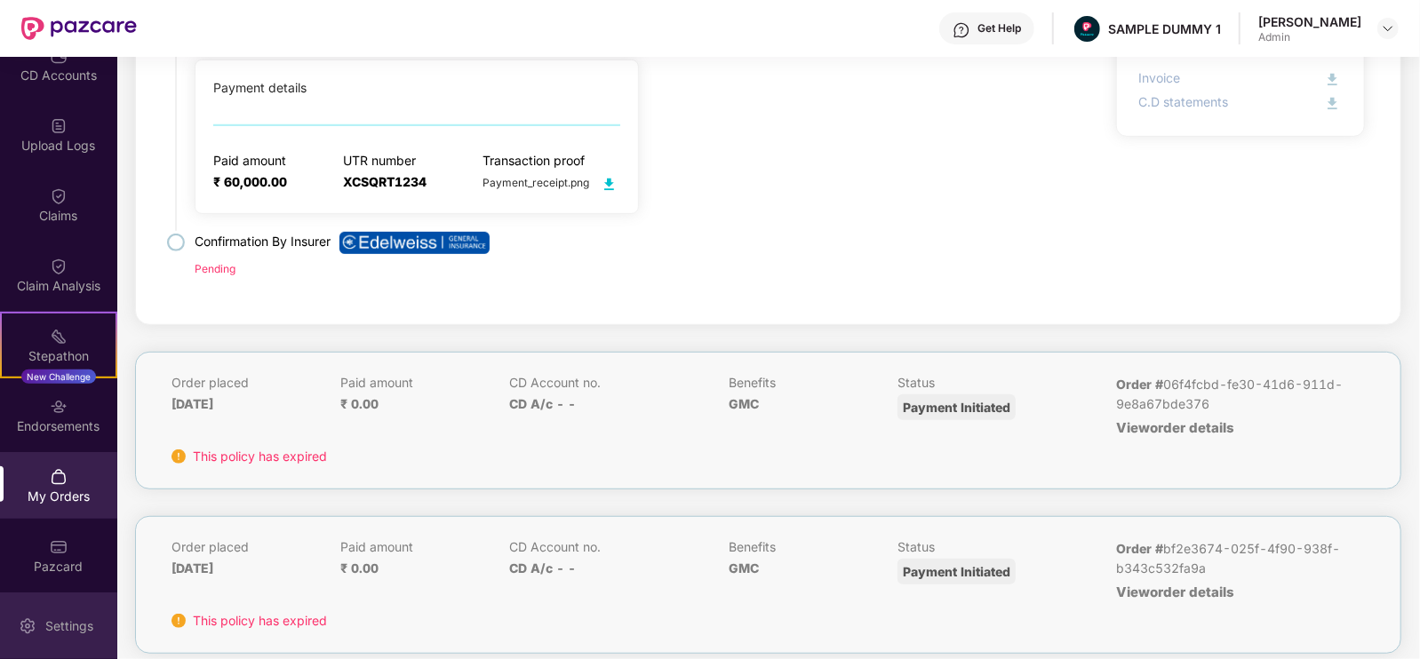
click at [69, 611] on div "Settings" at bounding box center [58, 626] width 117 height 67
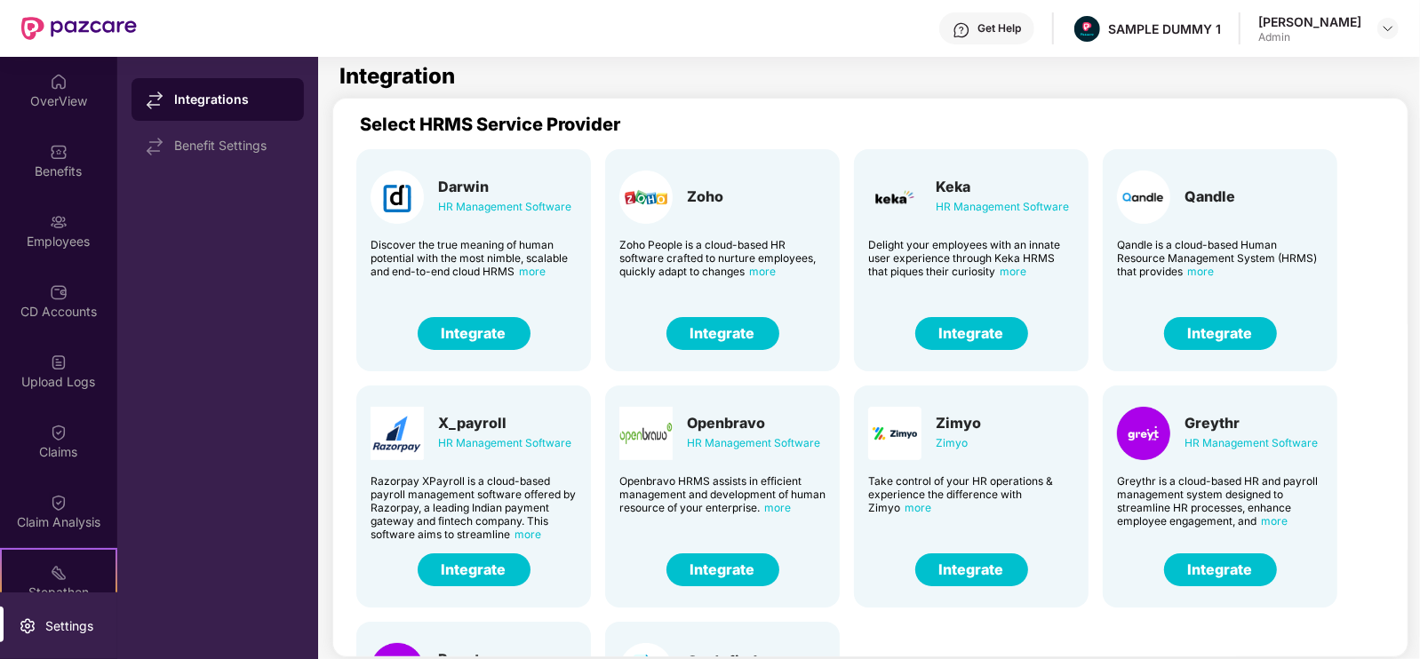
click at [1021, 28] on div "Get Help" at bounding box center [1000, 28] width 44 height 14
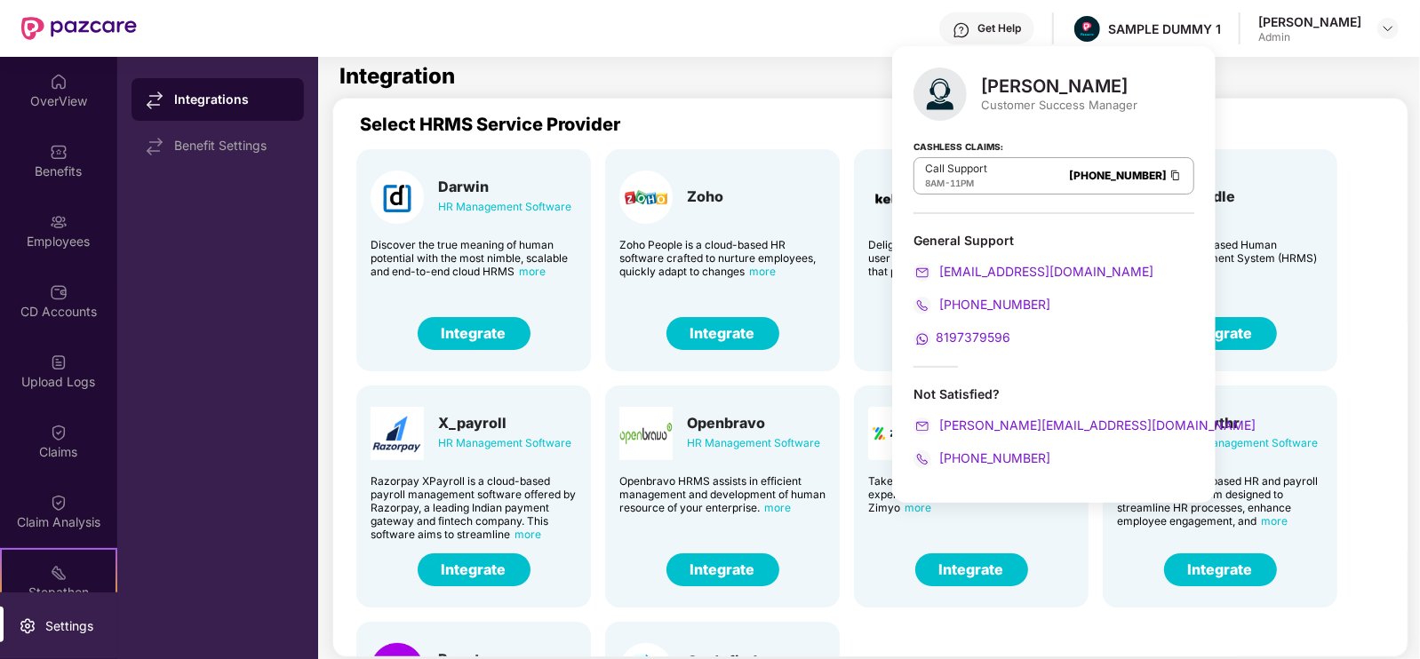
click at [1021, 31] on div "Get Help" at bounding box center [1000, 28] width 44 height 14
